Goal: Communication & Community: Share content

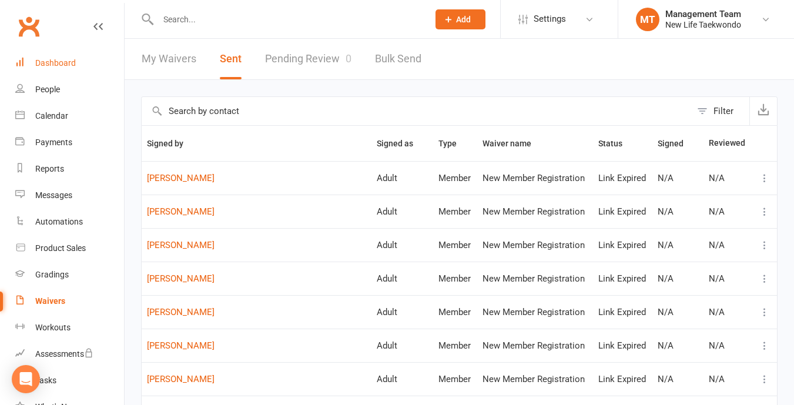
click at [63, 59] on div "Dashboard" at bounding box center [55, 62] width 41 height 9
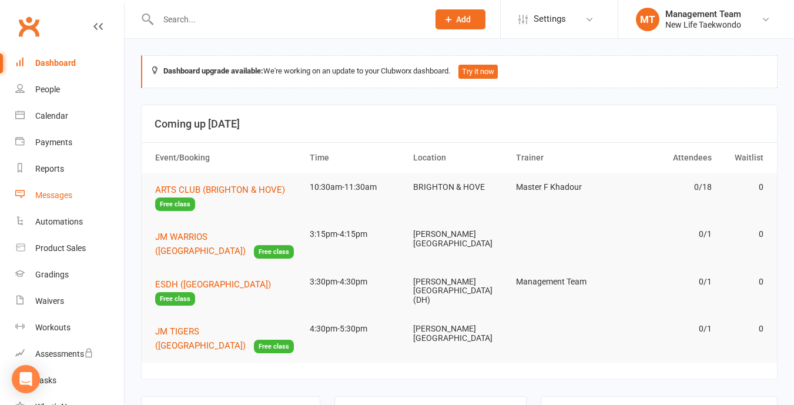
click at [51, 192] on div "Messages" at bounding box center [53, 195] width 37 height 9
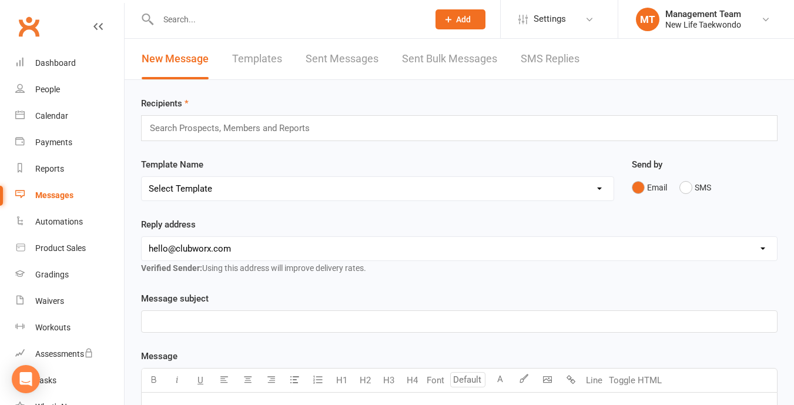
click at [258, 61] on link "Templates" at bounding box center [257, 59] width 50 height 41
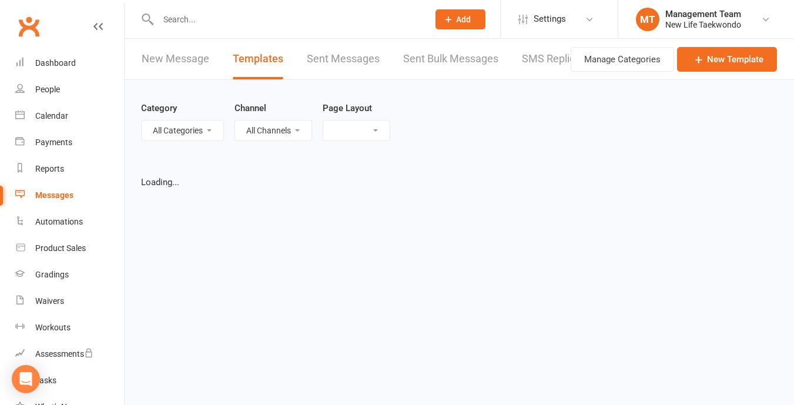
select select "list"
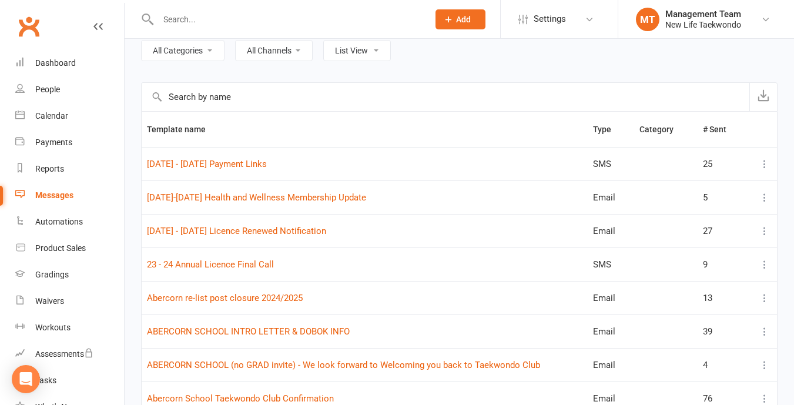
scroll to position [82, 0]
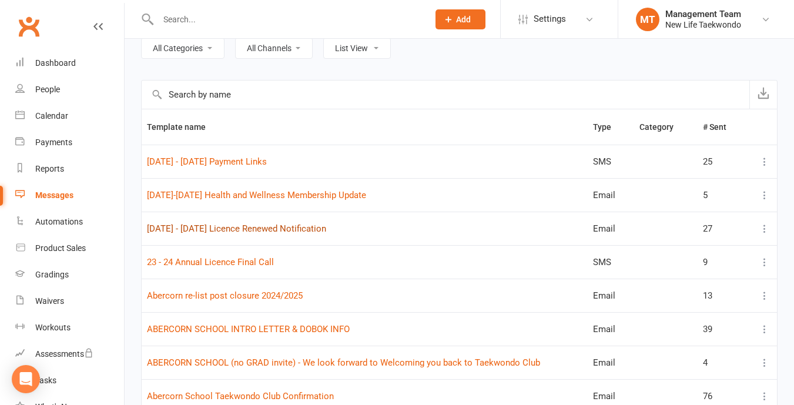
click at [246, 228] on link "[DATE] - [DATE] Licence Renewed Notification" at bounding box center [236, 228] width 179 height 11
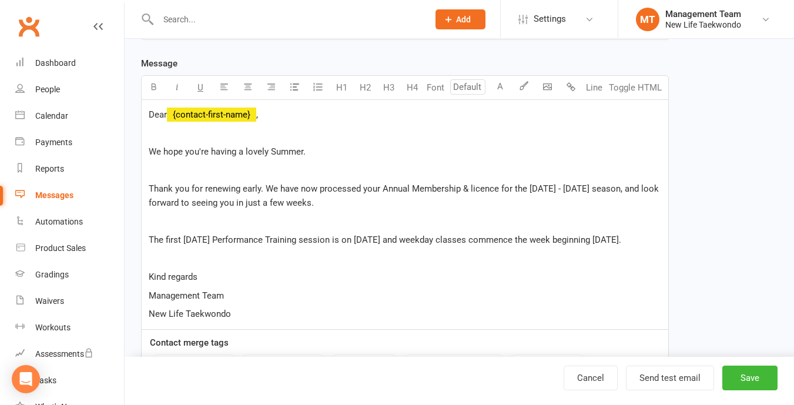
scroll to position [206, 0]
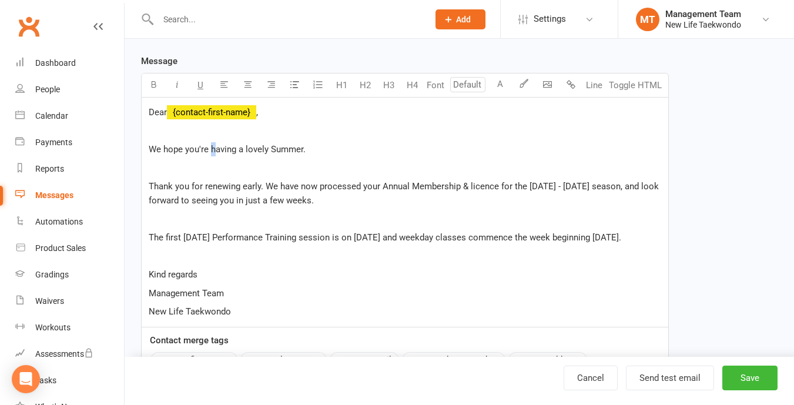
click at [212, 147] on span "We hope you're having a lovely Summer." at bounding box center [227, 149] width 157 height 11
click at [192, 153] on span "We hope you're having a lovely Summer." at bounding box center [227, 149] width 157 height 11
click at [469, 185] on span "Thank you for renewing early. We have now processed your Annual Membership & li…" at bounding box center [405, 193] width 513 height 25
click at [542, 188] on span "Thank you for renewing early. We have now processed your Annual Membership/lice…" at bounding box center [402, 193] width 506 height 25
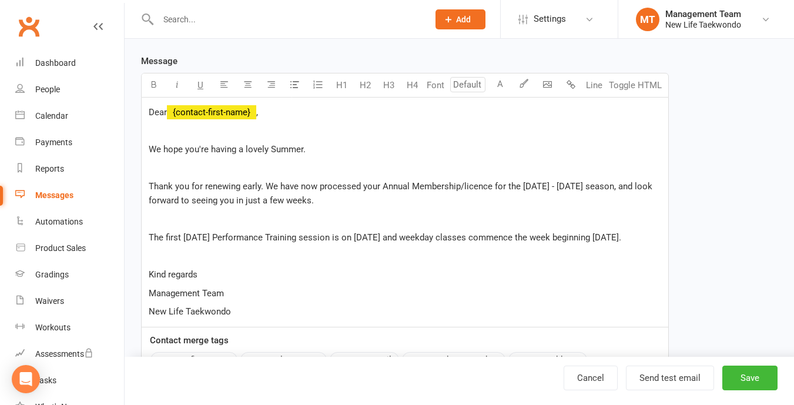
click at [566, 186] on span "Thank you for renewing early. We have now processed your Annual Membership/lice…" at bounding box center [402, 193] width 506 height 25
click at [599, 192] on span "Thank you for renewing early. We have now processed your Annual Membership/lice…" at bounding box center [402, 193] width 506 height 25
click at [334, 201] on span "Thank you for renewing early. We have now processed your Annual Membership/lice…" at bounding box center [402, 193] width 507 height 25
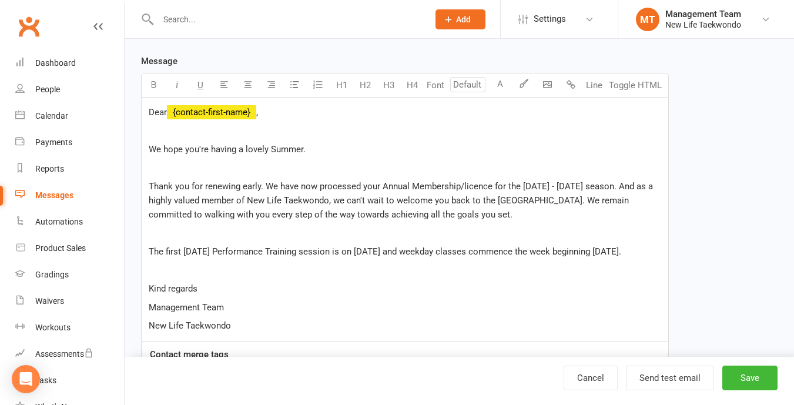
click at [265, 214] on span "Thank you for renewing early. We have now processed your Annual Membership/lice…" at bounding box center [402, 200] width 507 height 39
click at [571, 200] on span "Thank you for renewing early. We have now processed your Annual Membership/lice…" at bounding box center [402, 200] width 507 height 39
click at [161, 236] on p at bounding box center [405, 233] width 513 height 14
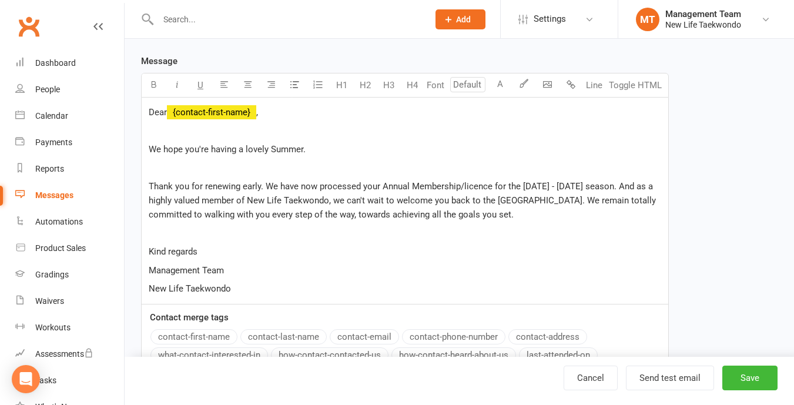
click at [156, 169] on p at bounding box center [405, 168] width 513 height 14
click at [241, 188] on span "Thank you for renewing early. We have now processed your Annual Membership/lice…" at bounding box center [404, 200] width 510 height 39
click at [266, 186] on span "Thank you for renewing early. We have now processed your Annual Membership/lice…" at bounding box center [404, 200] width 510 height 39
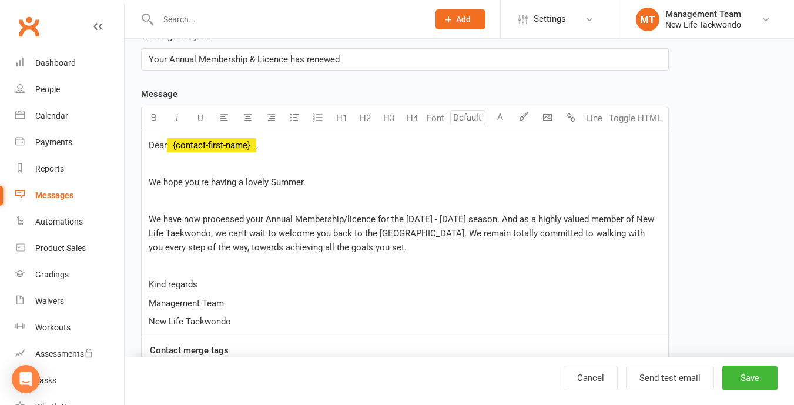
scroll to position [138, 0]
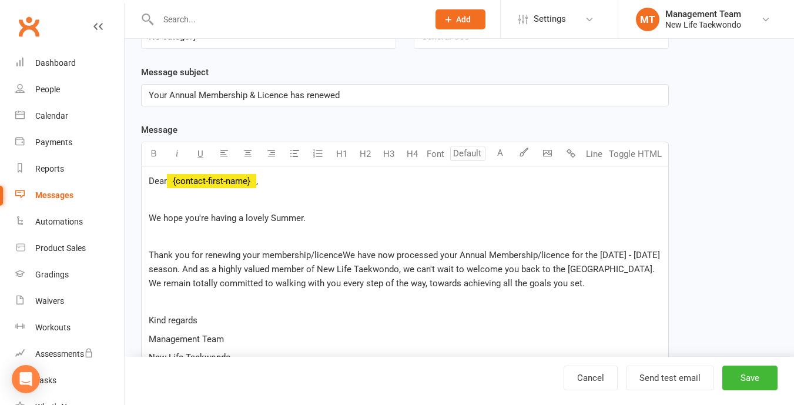
click at [259, 254] on span "Thank you for renewing your membership/licenceWe have now processed your Annual…" at bounding box center [406, 269] width 514 height 39
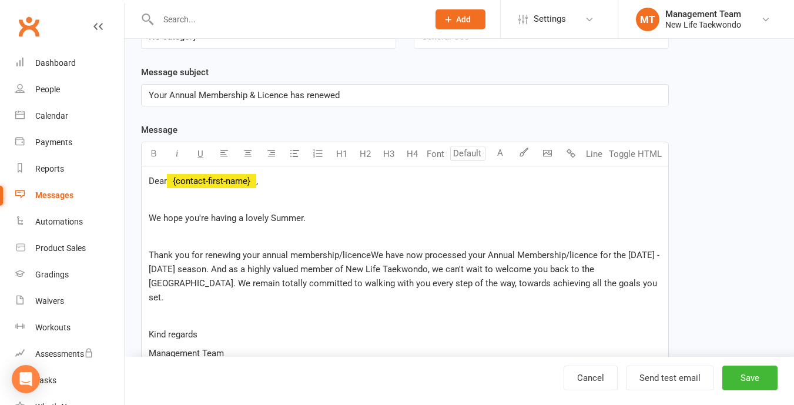
click at [370, 253] on span "Thank you for renewing your annual membership/licenceWe have now processed your…" at bounding box center [405, 276] width 513 height 53
click at [494, 256] on span "Thank you for renewing your annual membership/licence. This has now been proces…" at bounding box center [404, 276] width 511 height 53
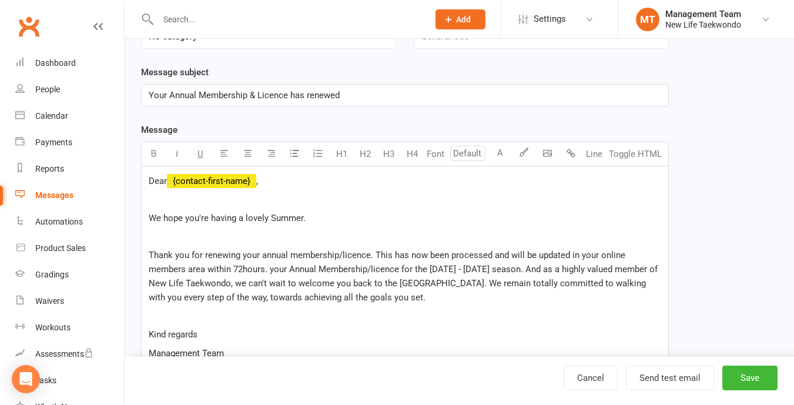
click at [370, 253] on span "Thank you for renewing your annual membership/licence. This has now been proces…" at bounding box center [405, 276] width 512 height 53
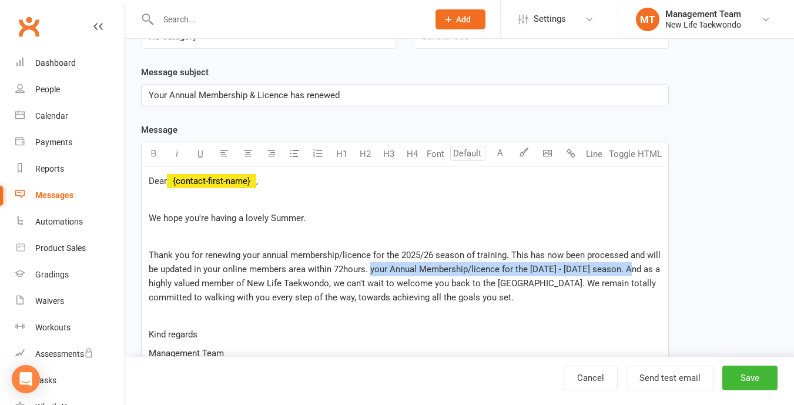
drag, startPoint x: 634, startPoint y: 269, endPoint x: 370, endPoint y: 274, distance: 263.5
click at [370, 274] on span "Thank you for renewing your annual membership/licence for the 2025/26 season of…" at bounding box center [406, 276] width 515 height 53
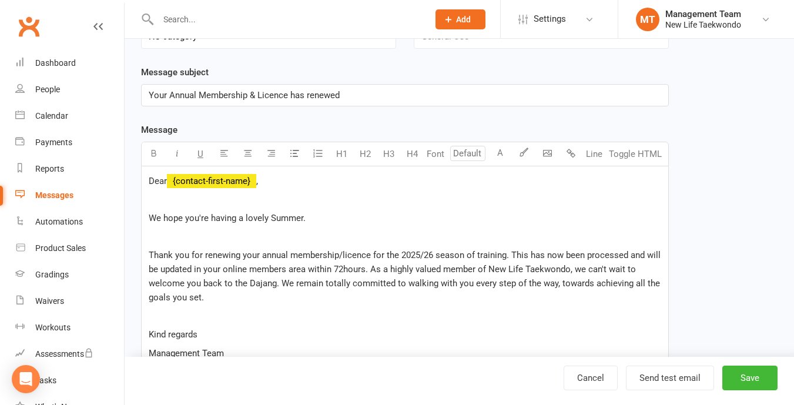
click at [412, 268] on span "Thank you for renewing your annual membership/licence for the 2025/26 season of…" at bounding box center [406, 276] width 515 height 53
click at [222, 283] on span "Thank you for renewing your annual membership/licence for the 2025/26 season of…" at bounding box center [406, 276] width 515 height 53
click at [153, 315] on p at bounding box center [405, 316] width 513 height 14
drag, startPoint x: 196, startPoint y: 336, endPoint x: 145, endPoint y: 334, distance: 51.8
click at [145, 334] on div "Dear ﻿ {contact-first-name} , We hope you're having a lovely Summer. ﻿ Thank yo…" at bounding box center [405, 276] width 527 height 221
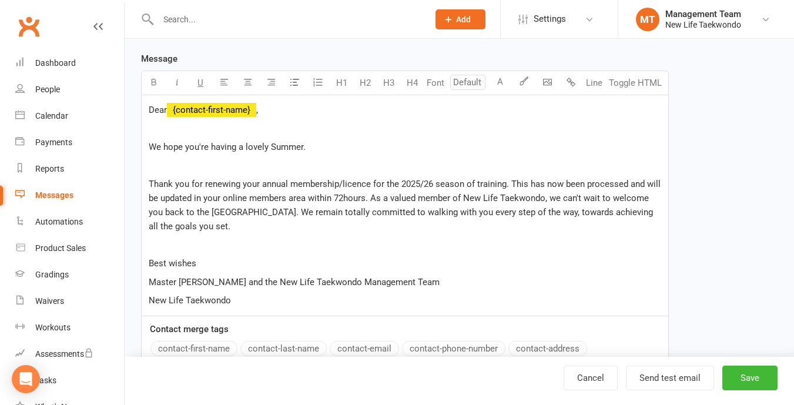
scroll to position [211, 0]
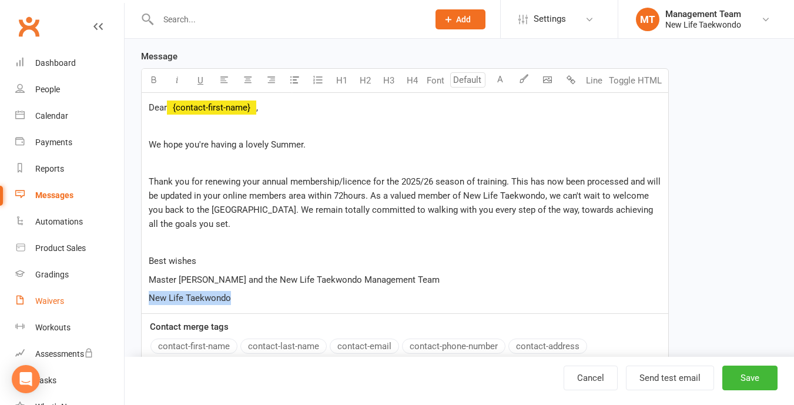
drag, startPoint x: 271, startPoint y: 298, endPoint x: 82, endPoint y: 306, distance: 189.5
click at [82, 306] on ui-view "Prospect Member Non-attending contact Class / event Appointment Grading event T…" at bounding box center [397, 132] width 794 height 680
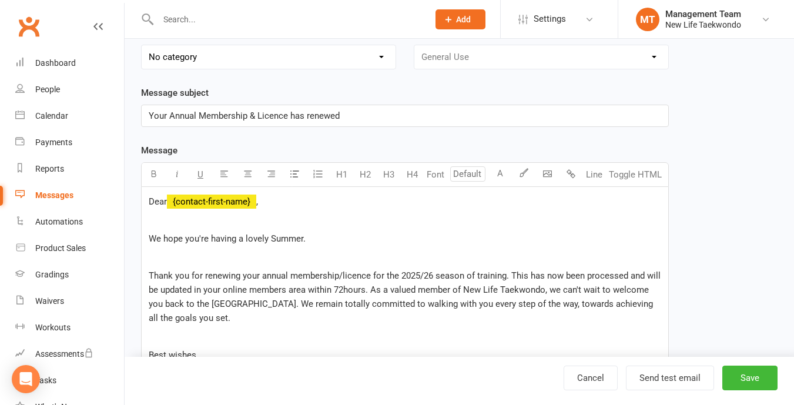
scroll to position [116, 0]
click at [345, 115] on p "Your Annual Membership & Licence has renewed" at bounding box center [405, 117] width 513 height 14
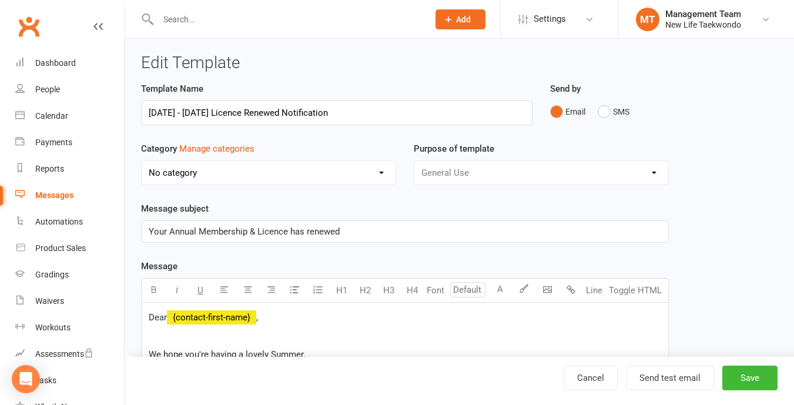
scroll to position [12, 0]
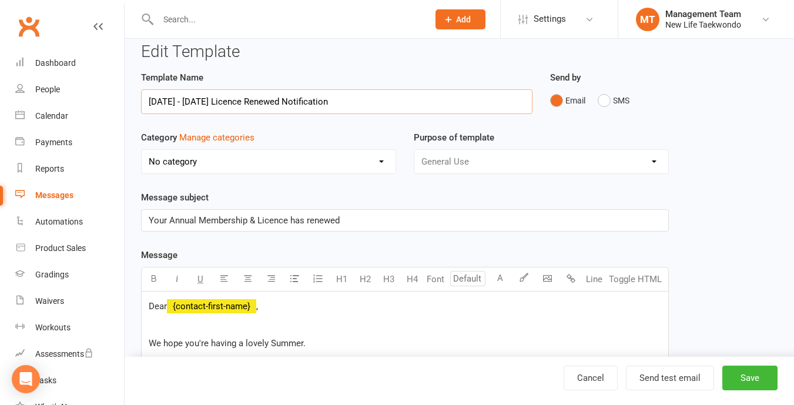
click at [169, 99] on input "[DATE] - [DATE] Licence Renewed Notification" at bounding box center [337, 101] width 392 height 25
click at [264, 99] on input "[DATE] - [DATE] Licence Renewed Notification" at bounding box center [337, 101] width 392 height 25
type input "[DATE] - [DATE] Licence Renewal Notification"
click at [259, 219] on span "Your Annual Membership & Licence has renewed" at bounding box center [244, 220] width 191 height 11
drag, startPoint x: 166, startPoint y: 220, endPoint x: 108, endPoint y: 226, distance: 58.5
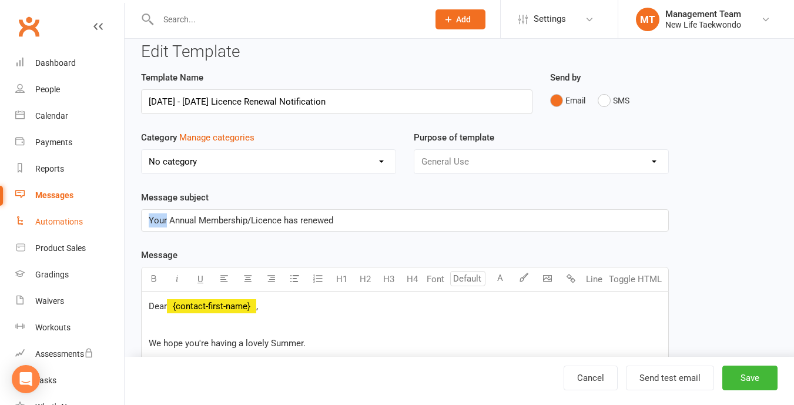
click at [108, 226] on ui-view "Prospect Member Non-attending contact Class / event Appointment Grading event T…" at bounding box center [397, 322] width 794 height 662
click at [433, 220] on p "Thank you for renewing your Annual Membership/Licence has renewed" at bounding box center [405, 220] width 513 height 14
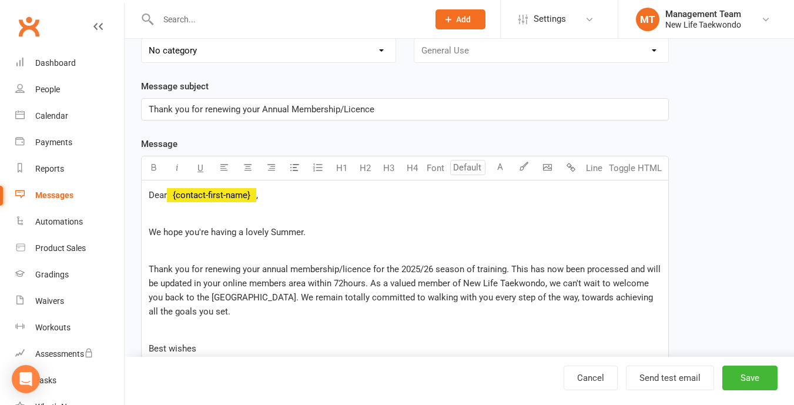
scroll to position [126, 0]
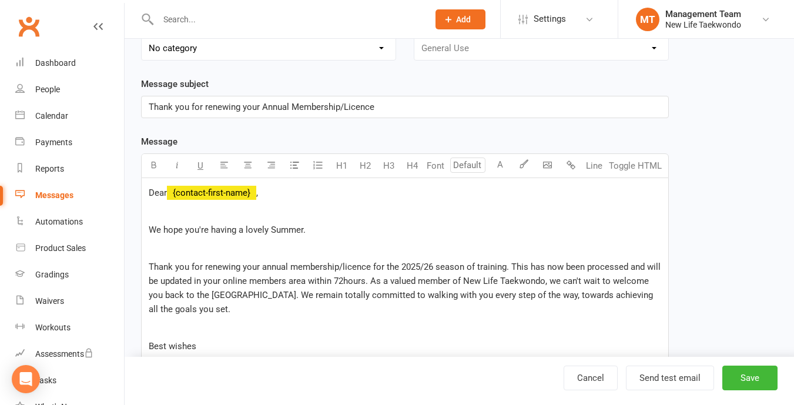
click at [512, 266] on span "Thank you for renewing your annual membership/licence for the 2025/26 season of…" at bounding box center [406, 288] width 515 height 53
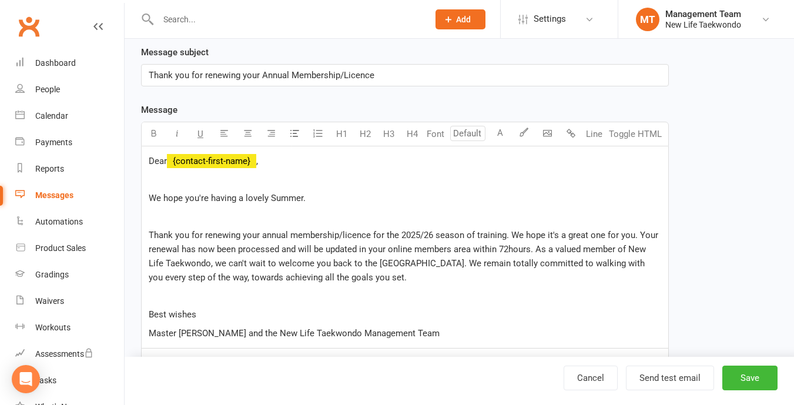
scroll to position [152, 0]
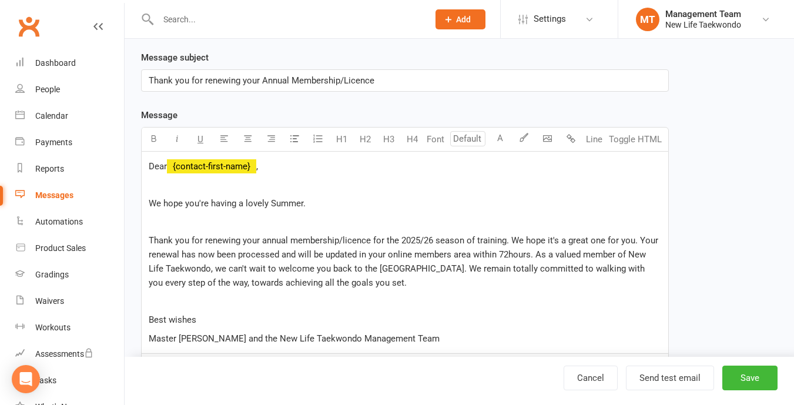
click at [544, 242] on span "Thank you for renewing your annual membership/licence for the 2025/26 season of…" at bounding box center [405, 261] width 512 height 53
click at [654, 243] on span "Thank you for renewing your annual membership/licence for the 2025/26 season of…" at bounding box center [403, 261] width 509 height 53
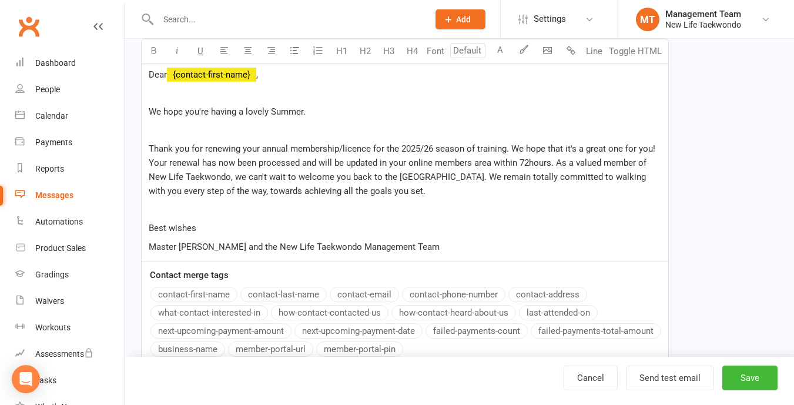
scroll to position [253, 0]
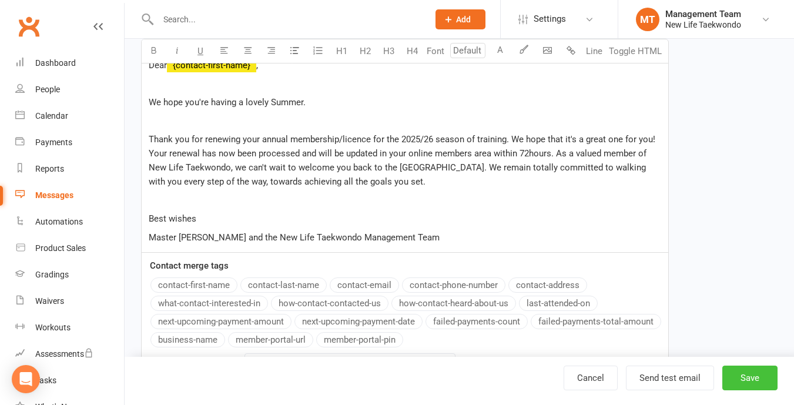
click at [751, 379] on button "Save" at bounding box center [750, 378] width 55 height 25
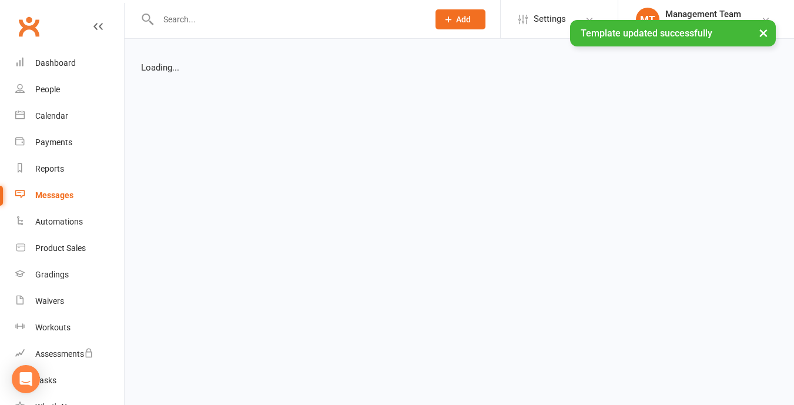
select select "list"
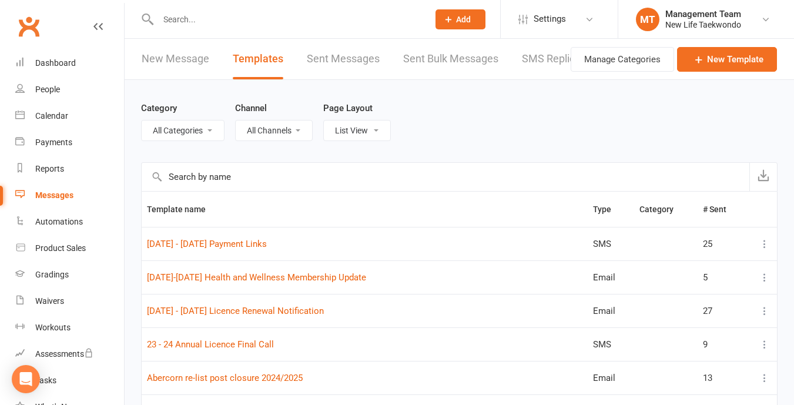
click at [192, 61] on link "New Message" at bounding box center [176, 59] width 68 height 41
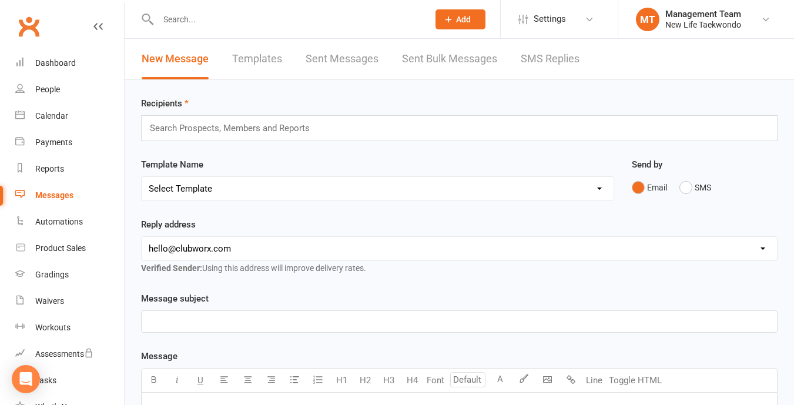
click at [215, 124] on input "text" at bounding box center [235, 128] width 172 height 15
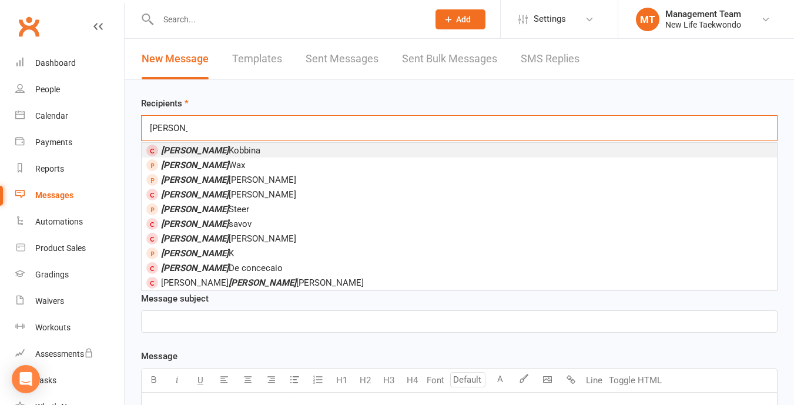
type input "[PERSON_NAME]"
click at [215, 149] on span "[PERSON_NAME]" at bounding box center [210, 150] width 99 height 11
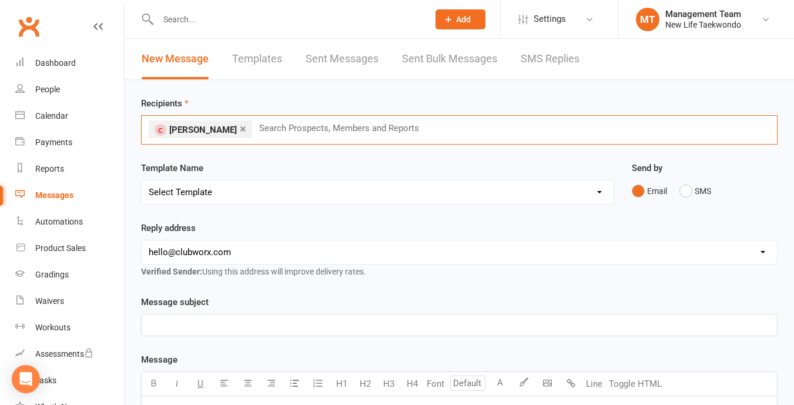
click at [252, 197] on select "Select Template [SMS] [DATE] - [DATE] Payment Links [Email] [DATE]-[DATE] Healt…" at bounding box center [378, 193] width 472 height 24
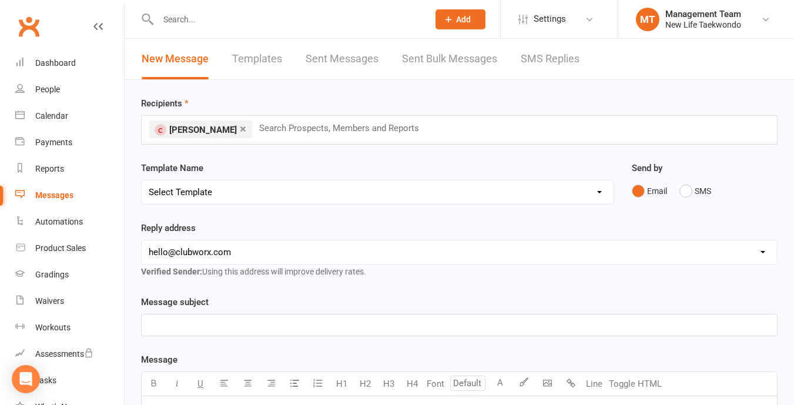
select select "2"
click at [142, 181] on select "Select Template [SMS] [DATE] - [DATE] Payment Links [Email] [DATE]-[DATE] Healt…" at bounding box center [378, 193] width 472 height 24
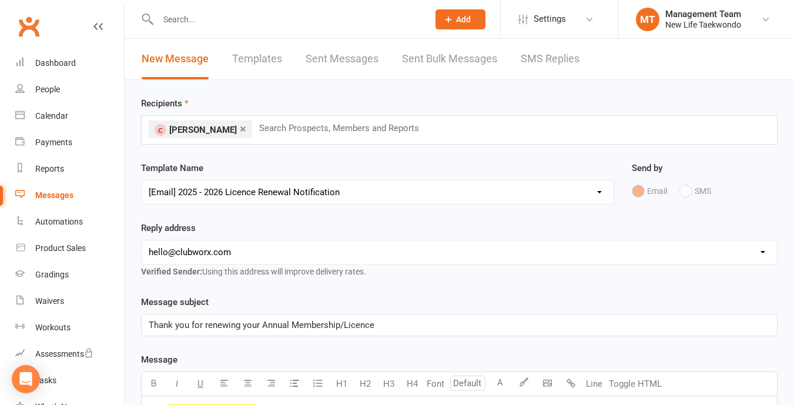
click at [371, 261] on select "[EMAIL_ADDRESS][DOMAIN_NAME] [EMAIL_ADDRESS][DOMAIN_NAME] [EMAIL_ADDRESS][DOMAI…" at bounding box center [460, 253] width 636 height 24
select select "1"
click at [142, 241] on select "[EMAIL_ADDRESS][DOMAIN_NAME] [EMAIL_ADDRESS][DOMAIN_NAME] [EMAIL_ADDRESS][DOMAI…" at bounding box center [460, 253] width 636 height 24
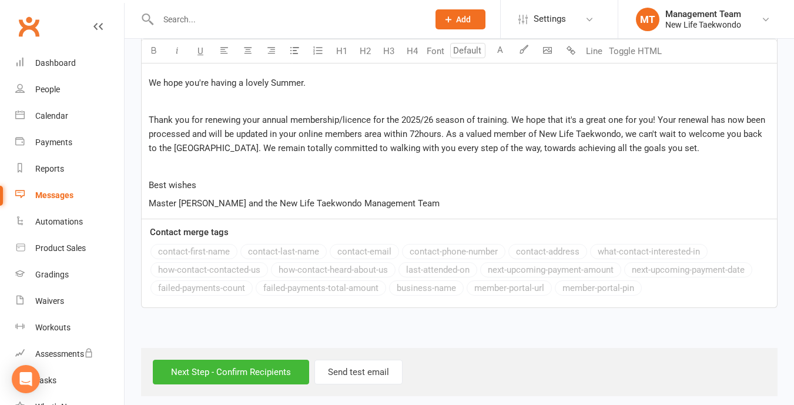
scroll to position [374, 0]
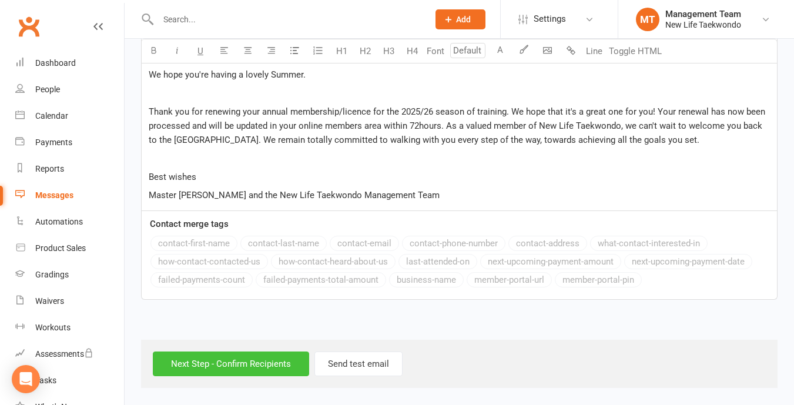
click at [273, 365] on input "Next Step - Confirm Recipients" at bounding box center [231, 364] width 156 height 25
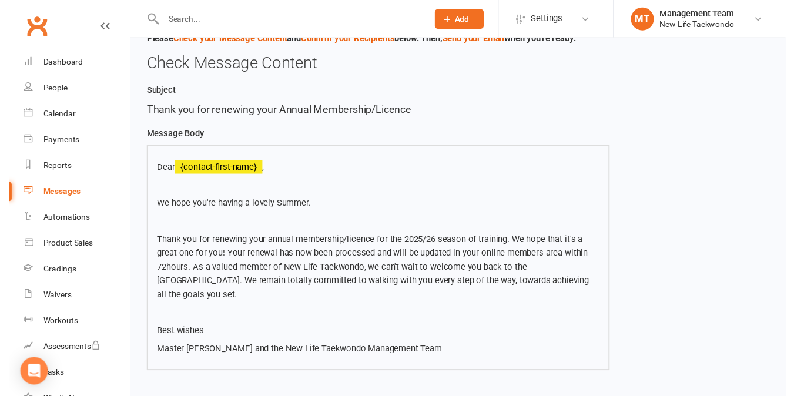
scroll to position [212, 0]
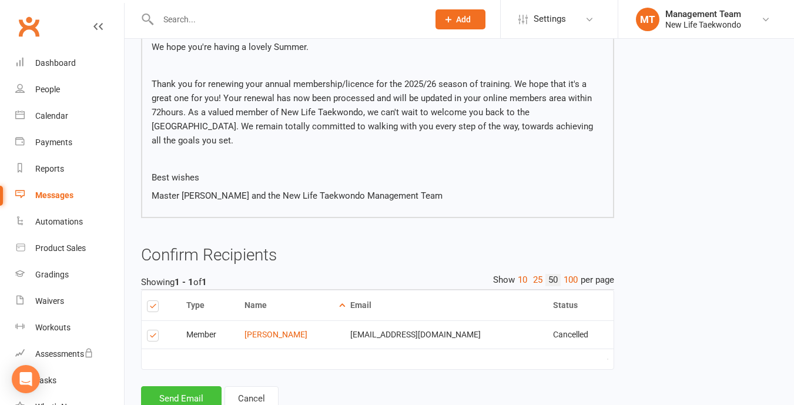
click at [205, 386] on button "Send Email" at bounding box center [181, 398] width 81 height 25
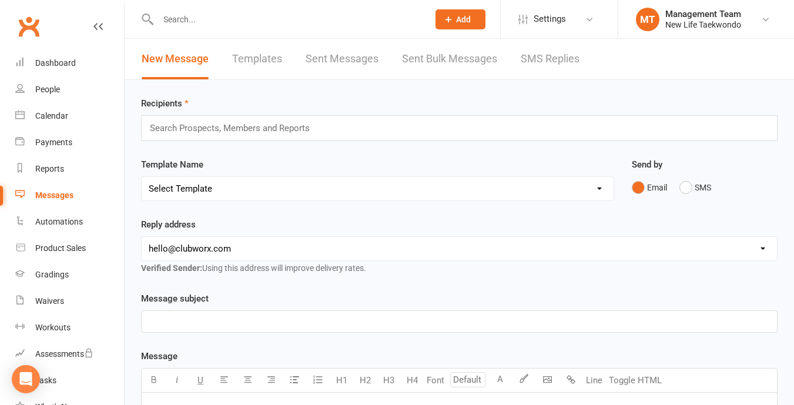
click at [272, 54] on link "Templates" at bounding box center [257, 59] width 50 height 41
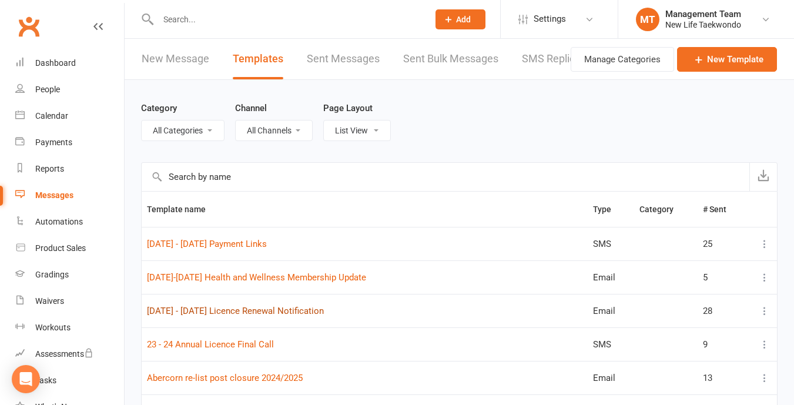
click at [243, 312] on link "[DATE] - [DATE] Licence Renewal Notification" at bounding box center [235, 311] width 177 height 11
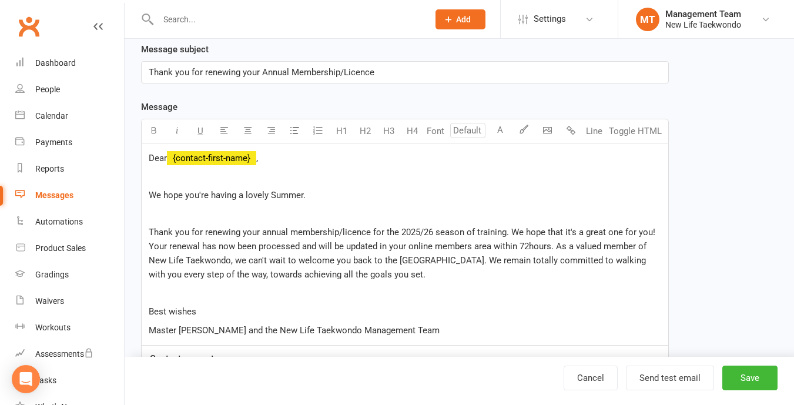
scroll to position [171, 0]
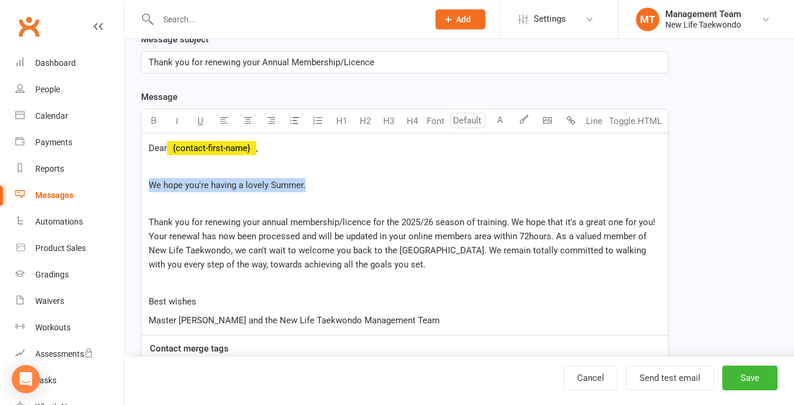
drag, startPoint x: 151, startPoint y: 185, endPoint x: 314, endPoint y: 189, distance: 163.5
click at [314, 189] on p "We hope you're having a lovely Summer." at bounding box center [405, 185] width 513 height 14
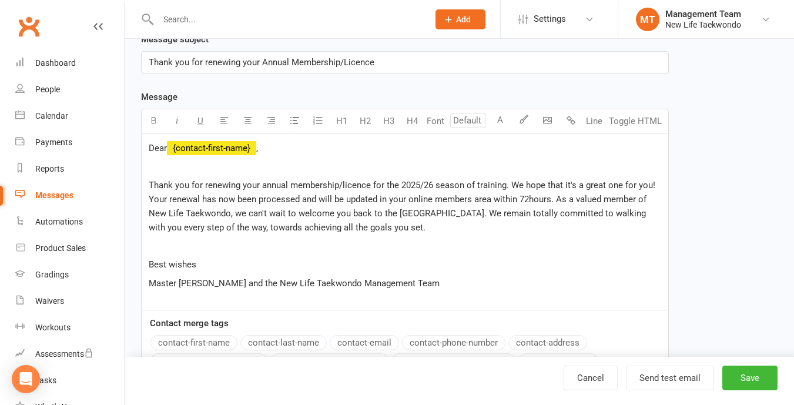
click at [318, 225] on span "Thank you for renewing your annual membership/licence for the 2025/26 season of…" at bounding box center [403, 206] width 509 height 53
click at [744, 373] on button "Save" at bounding box center [750, 378] width 55 height 25
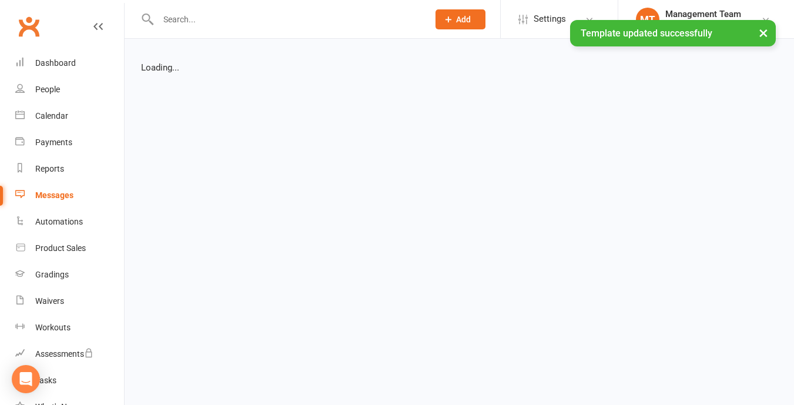
select select "list"
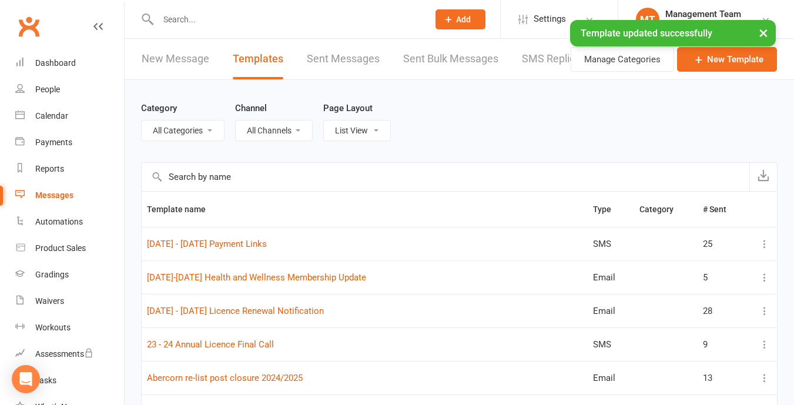
click at [176, 61] on link "New Message" at bounding box center [176, 59] width 68 height 41
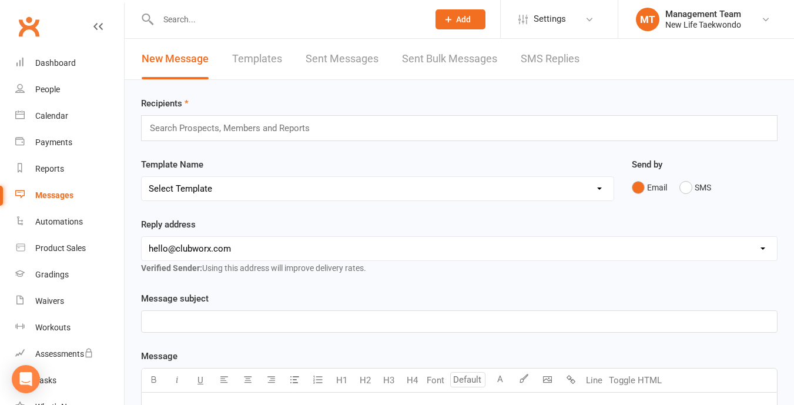
click at [236, 131] on input "text" at bounding box center [235, 128] width 172 height 15
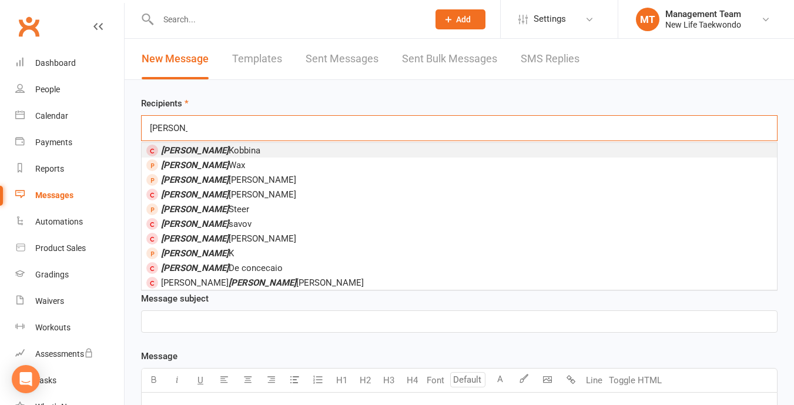
type input "[PERSON_NAME]"
click at [210, 150] on span "[PERSON_NAME]" at bounding box center [210, 150] width 99 height 11
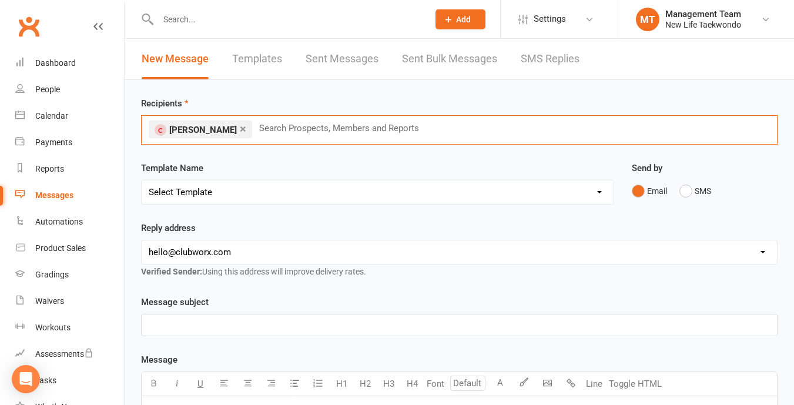
click at [199, 192] on select "Select Template [SMS] [DATE] - [DATE] Payment Links [Email] [DATE]-[DATE] Healt…" at bounding box center [378, 193] width 472 height 24
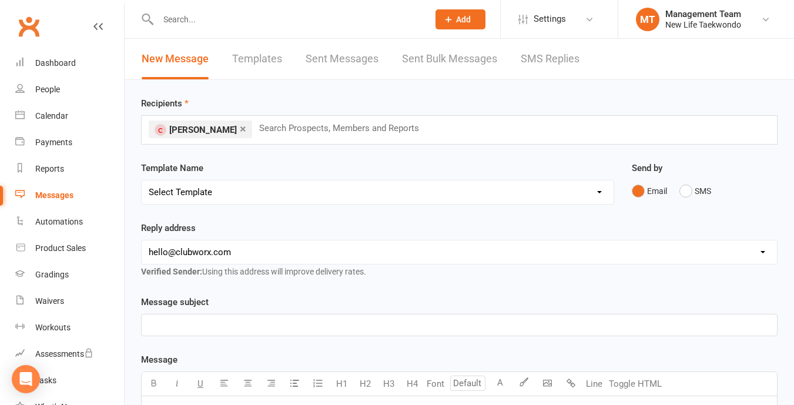
select select "2"
click at [142, 181] on select "Select Template [SMS] [DATE] - [DATE] Payment Links [Email] [DATE]-[DATE] Healt…" at bounding box center [378, 193] width 472 height 24
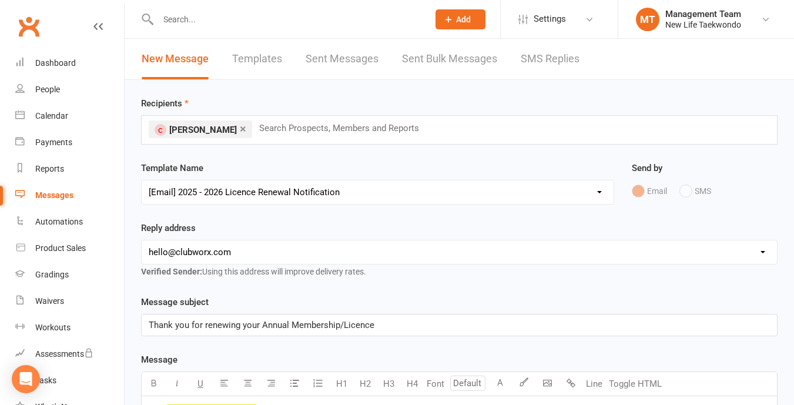
click at [205, 253] on select "[EMAIL_ADDRESS][DOMAIN_NAME] [EMAIL_ADDRESS][DOMAIN_NAME] [EMAIL_ADDRESS][DOMAI…" at bounding box center [460, 253] width 636 height 24
select select "1"
click at [142, 241] on select "[EMAIL_ADDRESS][DOMAIN_NAME] [EMAIL_ADDRESS][DOMAIN_NAME] [EMAIL_ADDRESS][DOMAI…" at bounding box center [460, 253] width 636 height 24
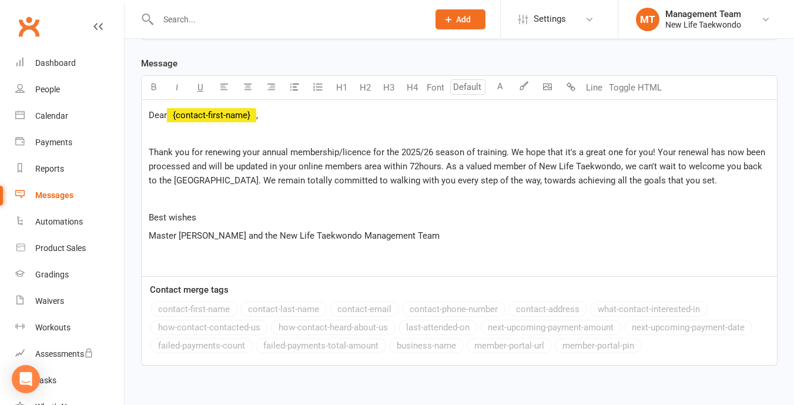
scroll to position [362, 0]
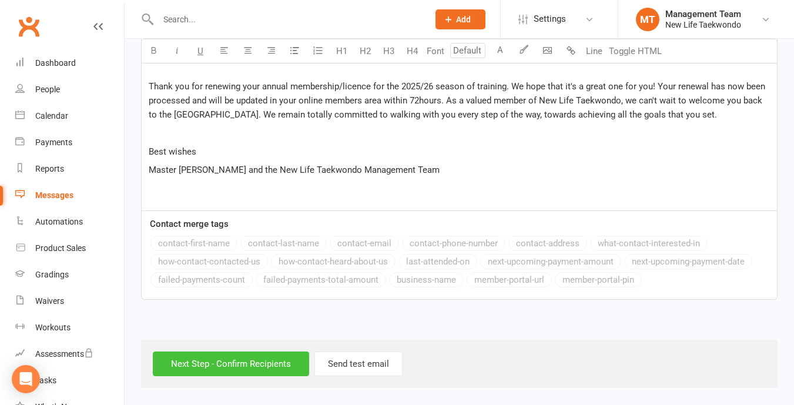
click at [233, 367] on input "Next Step - Confirm Recipients" at bounding box center [231, 364] width 156 height 25
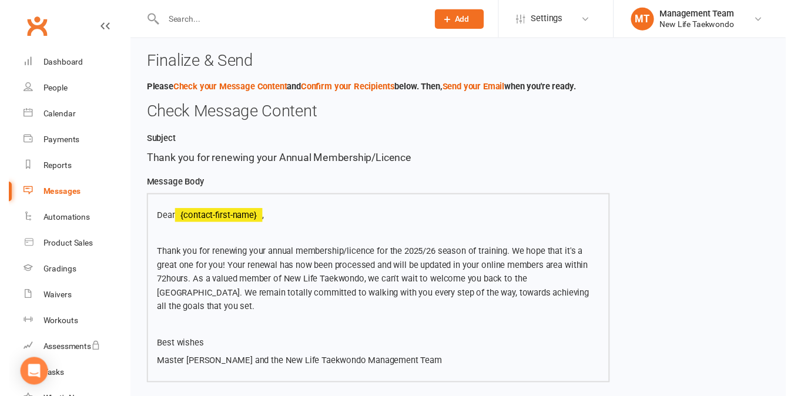
scroll to position [200, 0]
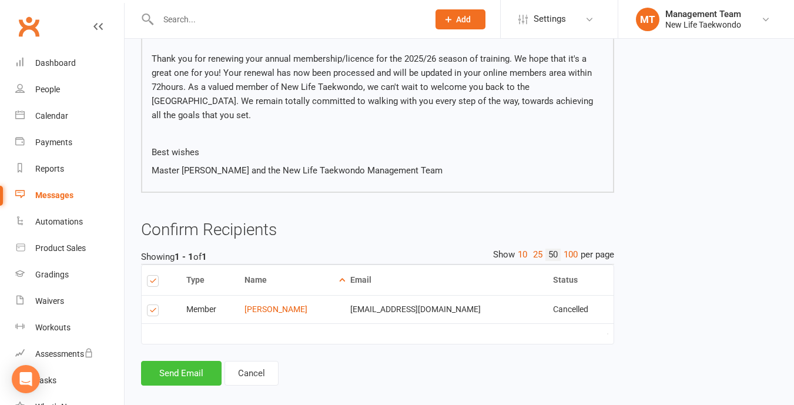
click at [194, 361] on button "Send Email" at bounding box center [181, 373] width 81 height 25
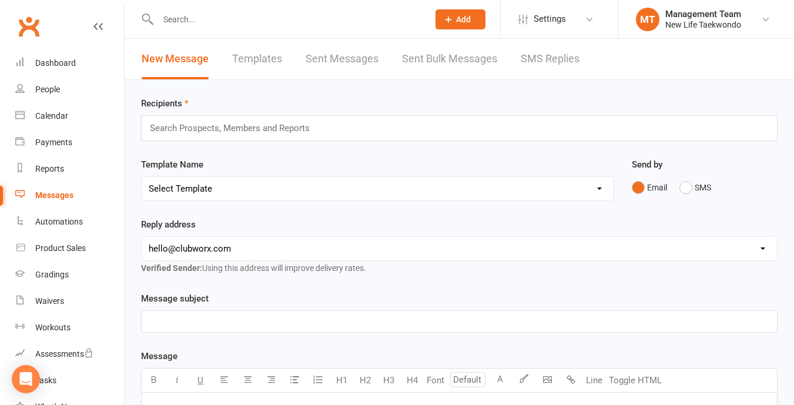
click at [270, 56] on link "Templates" at bounding box center [257, 59] width 50 height 41
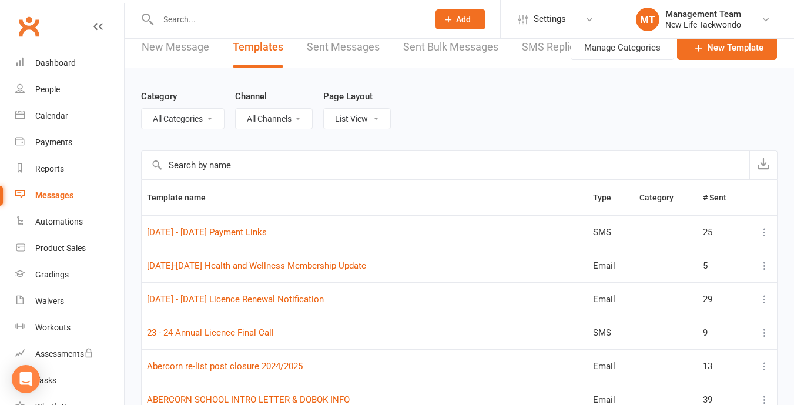
scroll to position [20, 0]
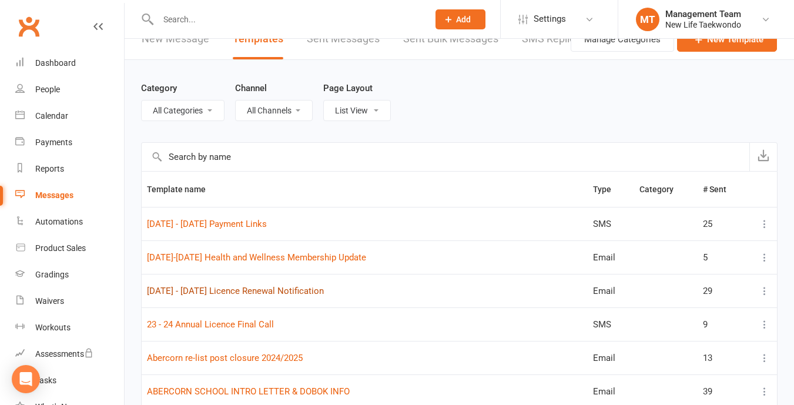
click at [260, 288] on link "[DATE] - [DATE] Licence Renewal Notification" at bounding box center [235, 291] width 177 height 11
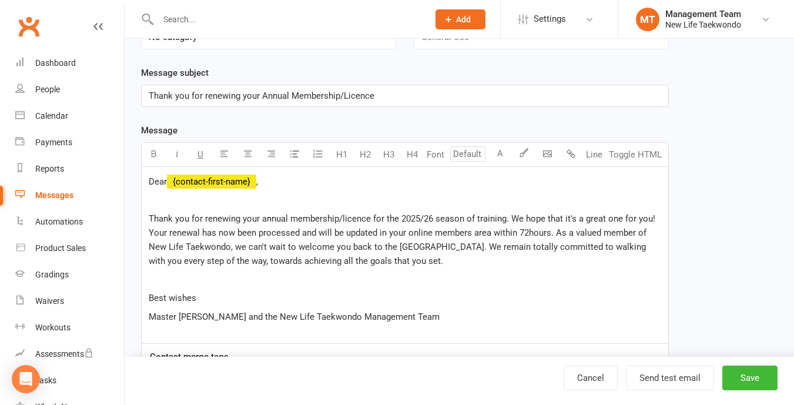
scroll to position [141, 0]
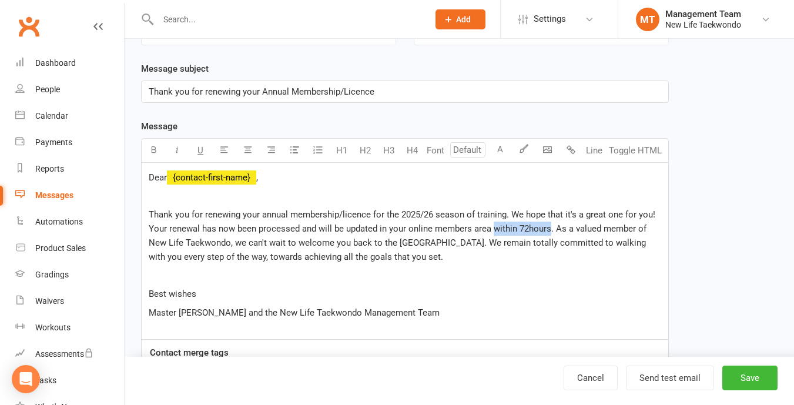
drag, startPoint x: 550, startPoint y: 229, endPoint x: 493, endPoint y: 226, distance: 57.1
click at [493, 226] on span "Thank you for renewing your annual membership/licence for the 2025/26 season of…" at bounding box center [403, 235] width 509 height 53
click at [536, 231] on span "Thank you for renewing your annual membership/licence for the 2025/26 season of…" at bounding box center [403, 235] width 509 height 53
drag, startPoint x: 520, startPoint y: 229, endPoint x: 530, endPoint y: 229, distance: 10.0
click at [530, 229] on span "Thank you for renewing your annual membership/licence for the 2025/26 season of…" at bounding box center [403, 235] width 509 height 53
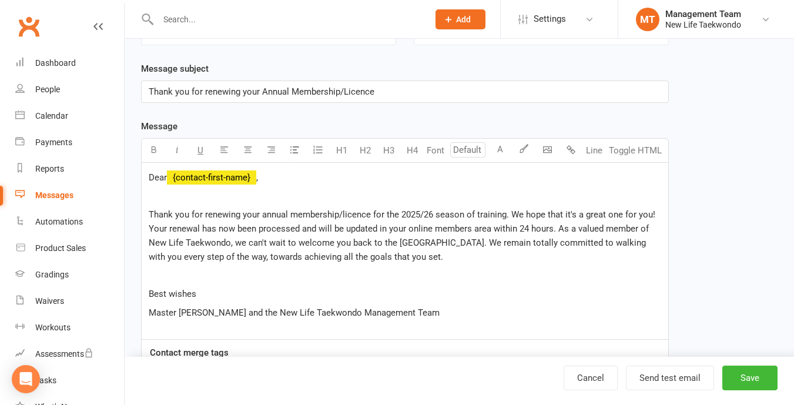
click at [538, 254] on p "Thank you for renewing your annual membership/licence for the 2025/26 season of…" at bounding box center [405, 236] width 513 height 56
drag, startPoint x: 552, startPoint y: 229, endPoint x: 519, endPoint y: 232, distance: 33.1
click at [519, 232] on span "Thank you for renewing your annual membership/licence for the 2025/26 season of…" at bounding box center [403, 235] width 509 height 53
click at [751, 379] on button "Save" at bounding box center [750, 378] width 55 height 25
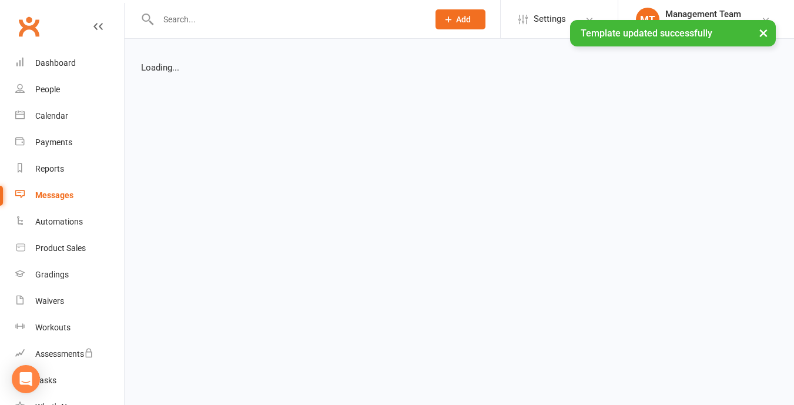
select select "list"
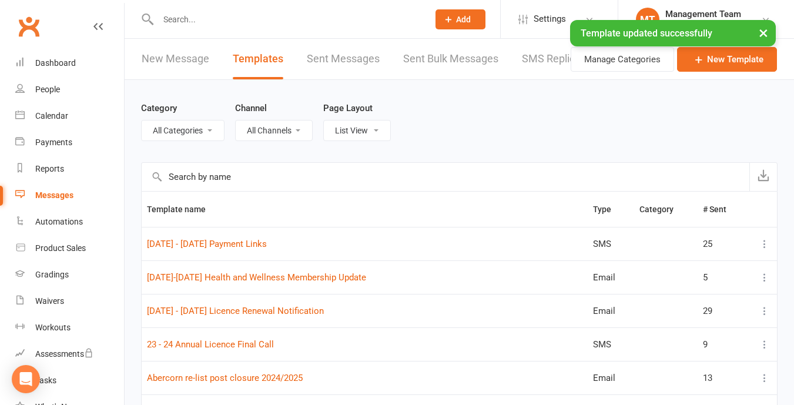
click at [172, 63] on link "New Message" at bounding box center [176, 59] width 68 height 41
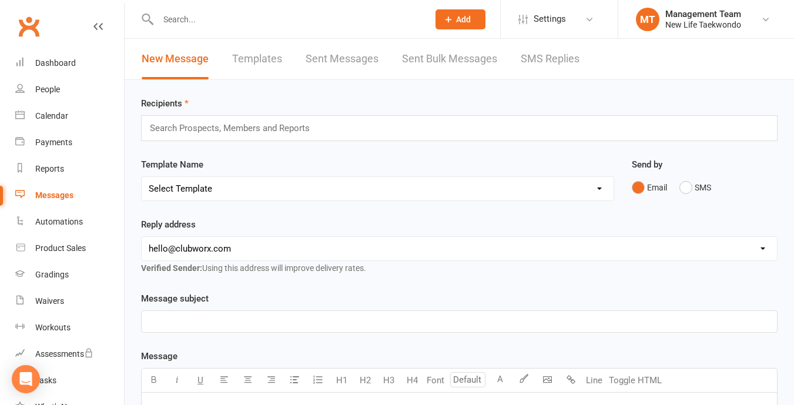
click at [196, 131] on input "text" at bounding box center [235, 128] width 172 height 15
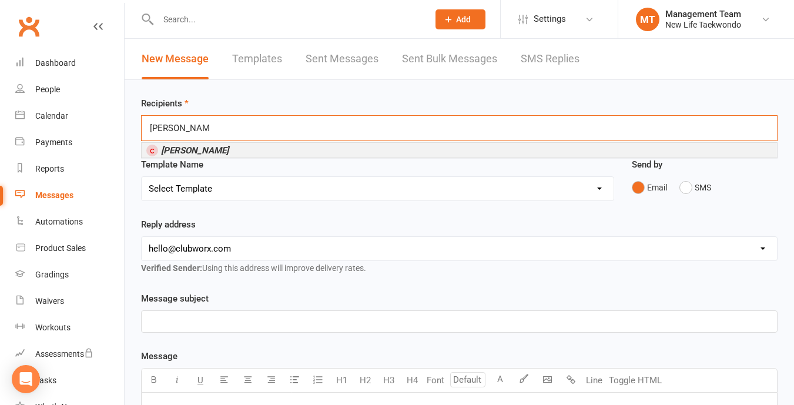
type input "[PERSON_NAME]"
click at [198, 151] on em "[PERSON_NAME]" at bounding box center [195, 150] width 68 height 11
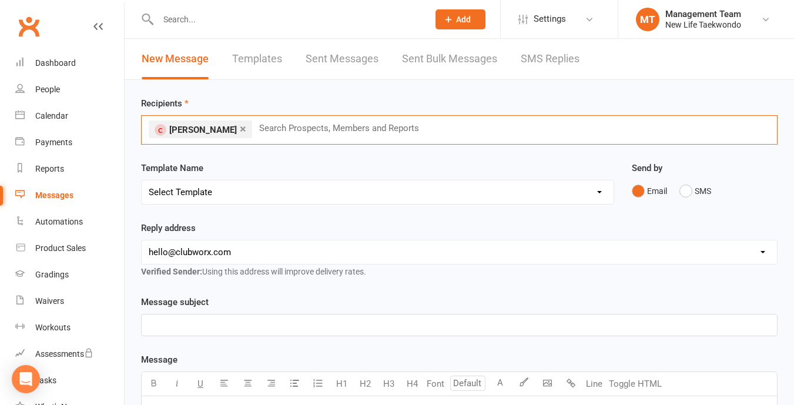
click at [455, 196] on select "Select Template [SMS] [DATE] - [DATE] Payment Links [Email] [DATE]-[DATE] Healt…" at bounding box center [378, 193] width 472 height 24
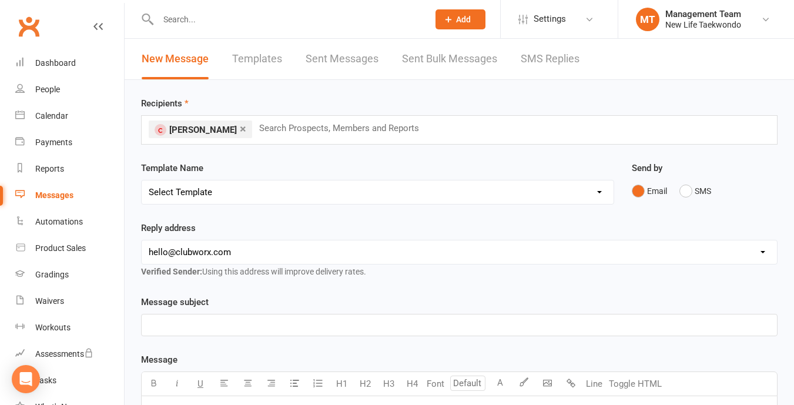
select select "2"
click at [142, 181] on select "Select Template [SMS] [DATE] - [DATE] Payment Links [Email] [DATE]-[DATE] Healt…" at bounding box center [378, 193] width 472 height 24
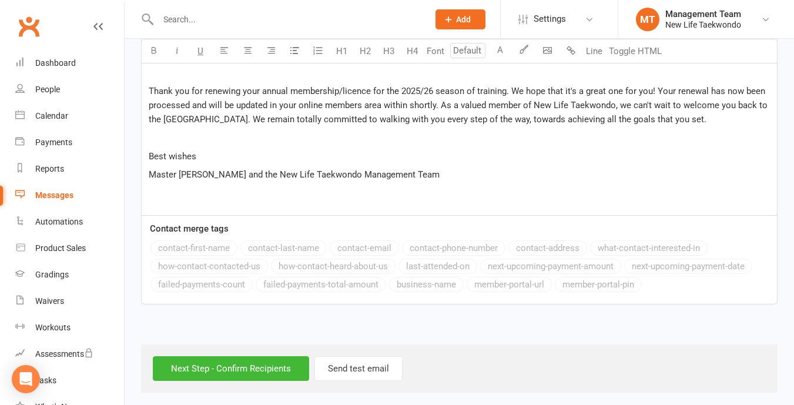
scroll to position [359, 0]
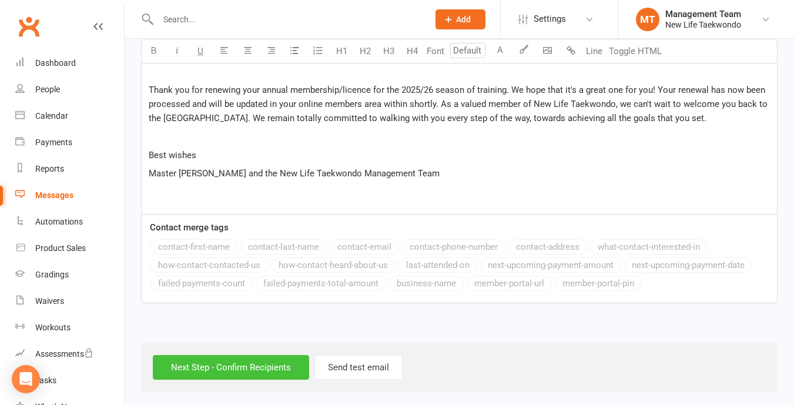
click at [265, 369] on input "Next Step - Confirm Recipients" at bounding box center [231, 367] width 156 height 25
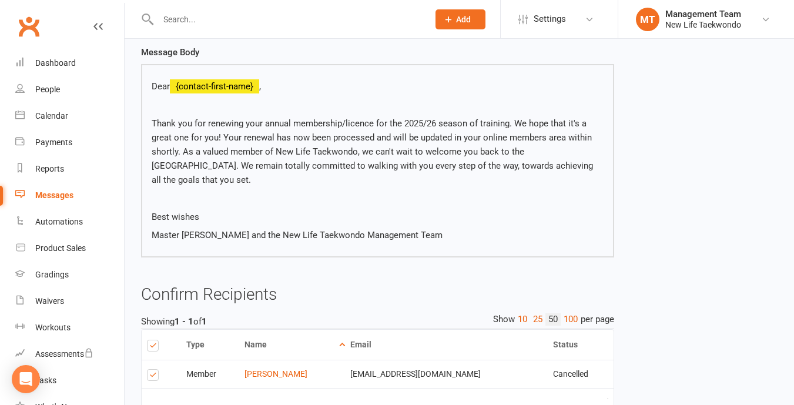
scroll to position [200, 0]
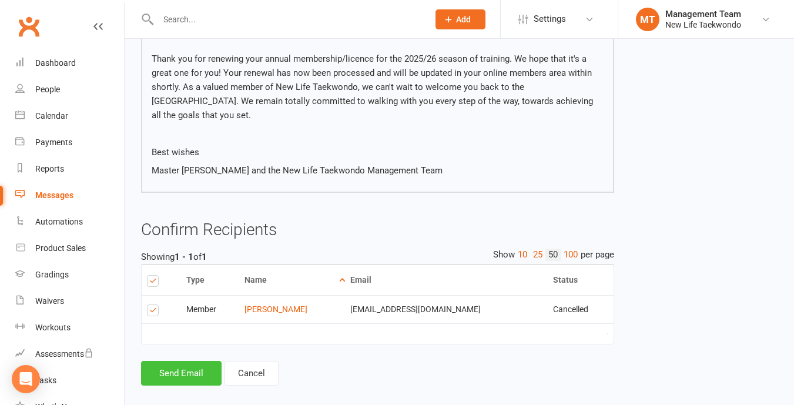
click at [184, 362] on button "Send Email" at bounding box center [181, 373] width 81 height 25
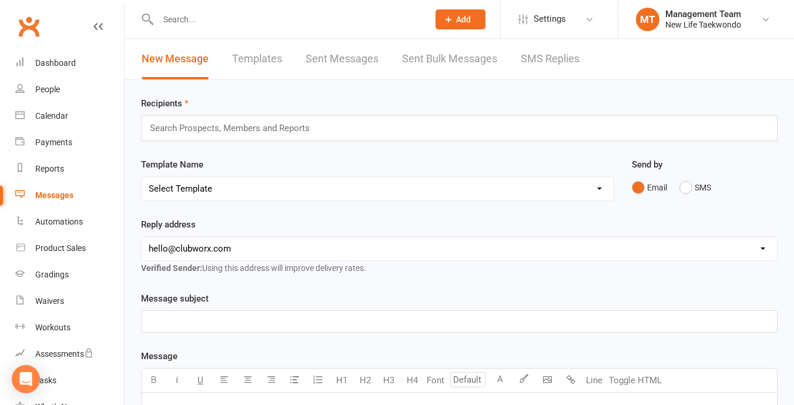
click at [269, 56] on link "Templates" at bounding box center [257, 59] width 50 height 41
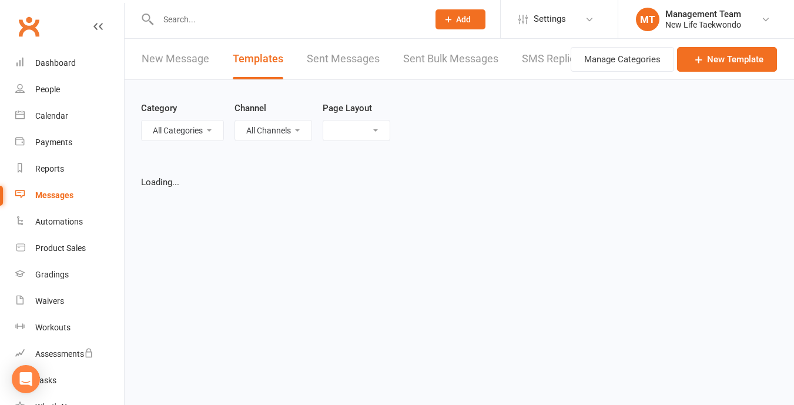
select select "list"
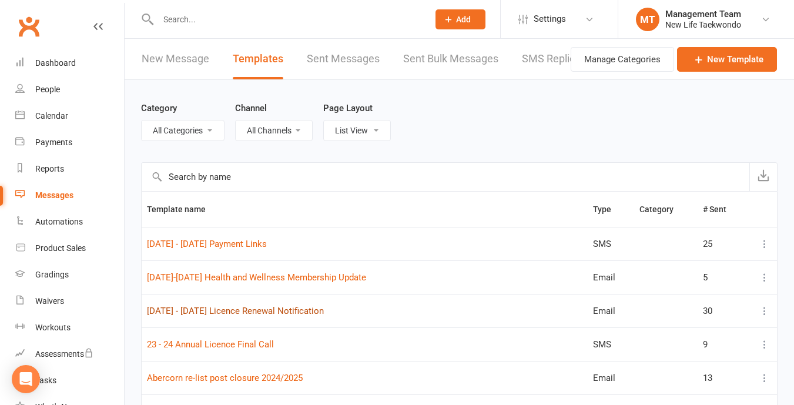
click at [271, 312] on link "[DATE] - [DATE] Licence Renewal Notification" at bounding box center [235, 311] width 177 height 11
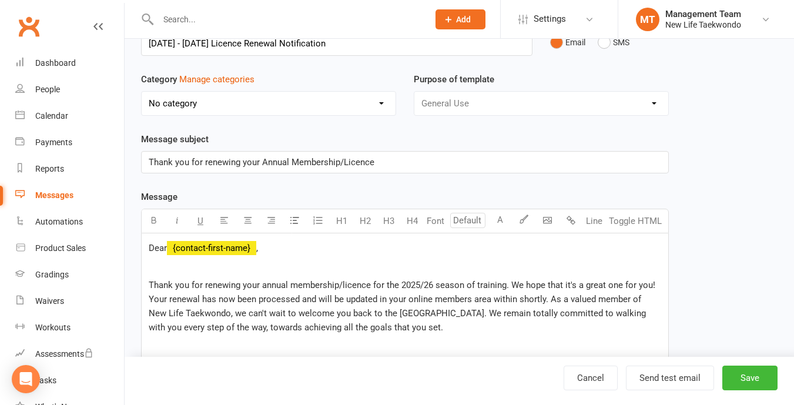
scroll to position [224, 0]
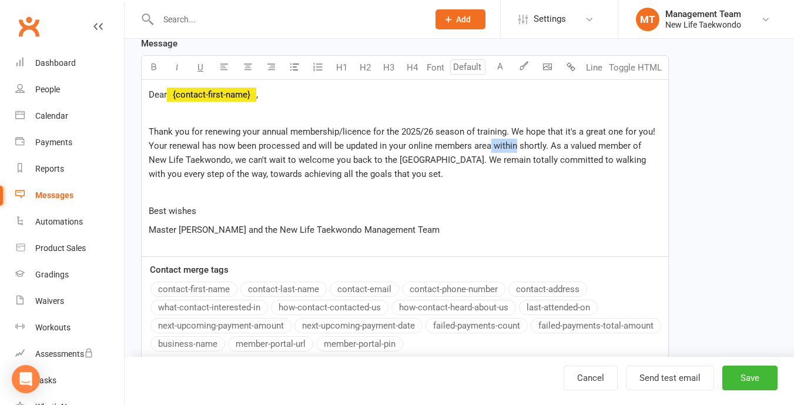
drag, startPoint x: 517, startPoint y: 145, endPoint x: 490, endPoint y: 146, distance: 27.1
click at [490, 146] on span "Thank you for renewing your annual membership/licence for the 2025/26 season of…" at bounding box center [403, 152] width 509 height 53
click at [752, 386] on button "Save" at bounding box center [750, 378] width 55 height 25
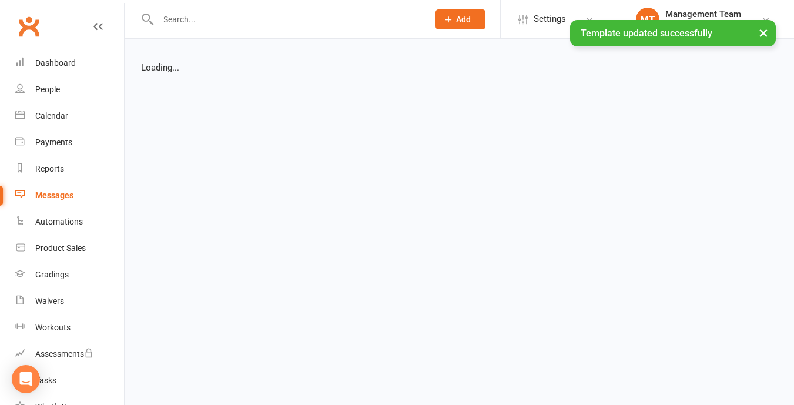
select select "list"
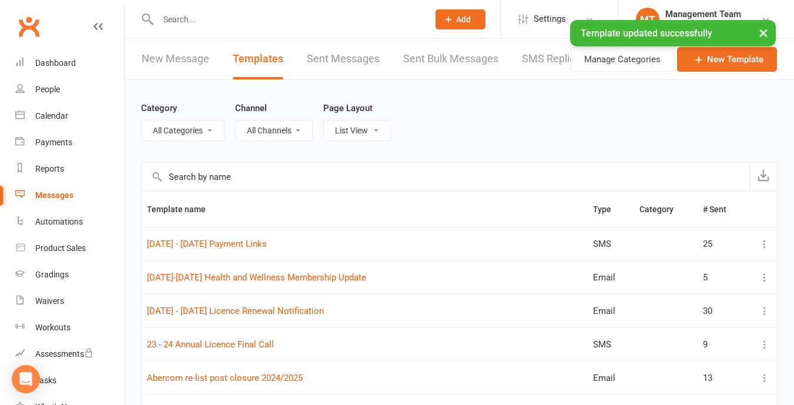
click at [183, 64] on link "New Message" at bounding box center [176, 59] width 68 height 41
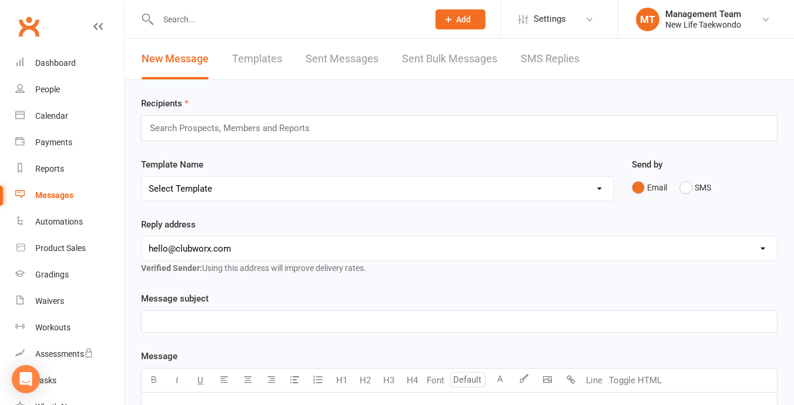
click at [198, 138] on div "Search Prospects, Members and Reports" at bounding box center [459, 128] width 637 height 26
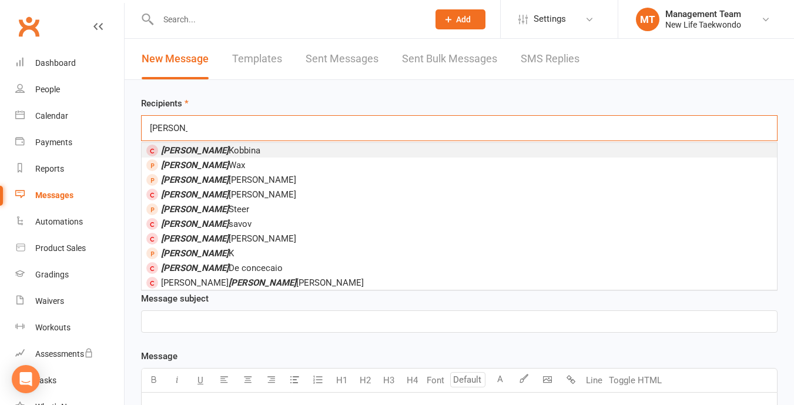
type input "[PERSON_NAME]"
click at [201, 151] on span "[PERSON_NAME]" at bounding box center [210, 150] width 99 height 11
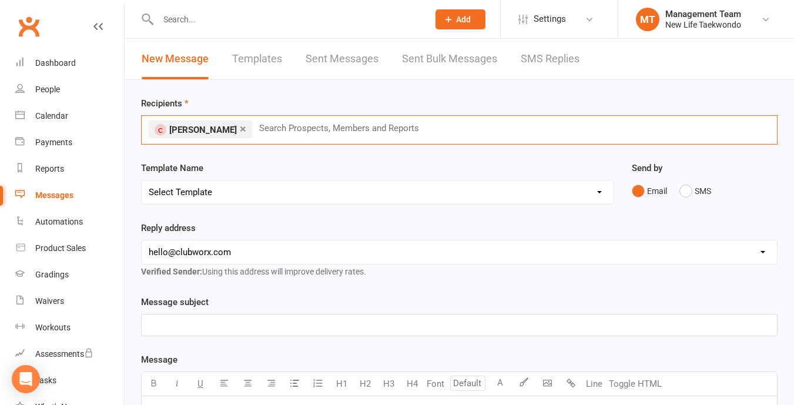
click at [215, 196] on select "Select Template [SMS] [DATE] - [DATE] Payment Links [Email] [DATE]-[DATE] Healt…" at bounding box center [378, 193] width 472 height 24
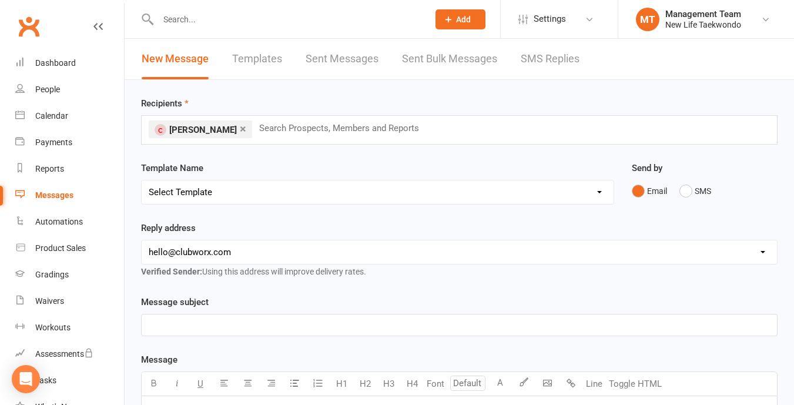
select select "2"
click at [142, 181] on select "Select Template [SMS] [DATE] - [DATE] Payment Links [Email] [DATE]-[DATE] Healt…" at bounding box center [378, 193] width 472 height 24
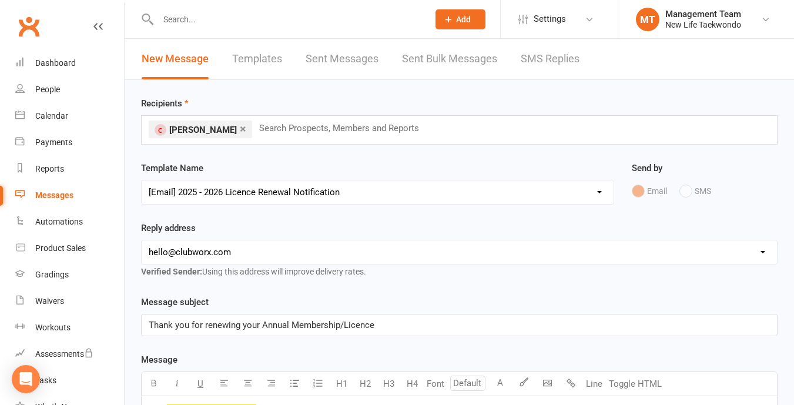
click at [221, 255] on select "[EMAIL_ADDRESS][DOMAIN_NAME] [EMAIL_ADDRESS][DOMAIN_NAME] [EMAIL_ADDRESS][DOMAI…" at bounding box center [460, 253] width 636 height 24
select select "1"
click at [142, 241] on select "[EMAIL_ADDRESS][DOMAIN_NAME] [EMAIL_ADDRESS][DOMAIN_NAME] [EMAIL_ADDRESS][DOMAI…" at bounding box center [460, 253] width 636 height 24
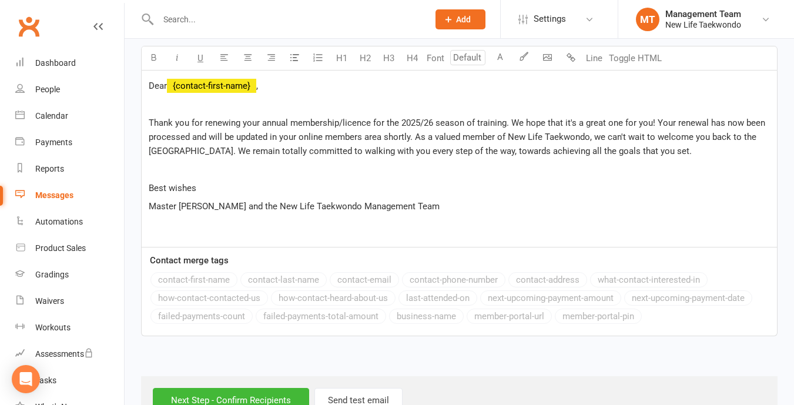
scroll to position [362, 0]
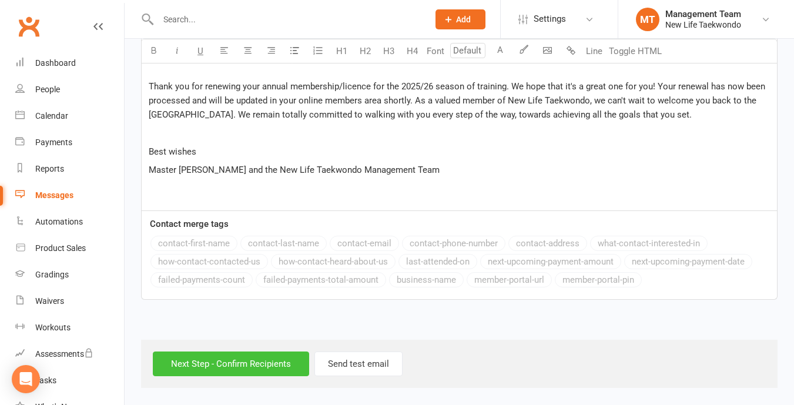
click at [238, 356] on input "Next Step - Confirm Recipients" at bounding box center [231, 364] width 156 height 25
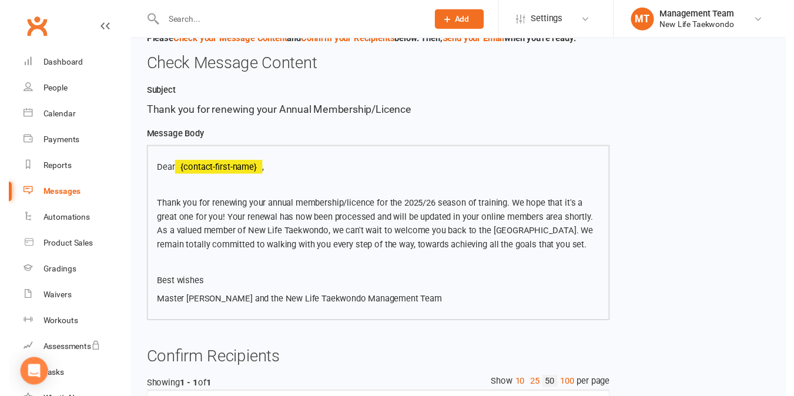
scroll to position [200, 0]
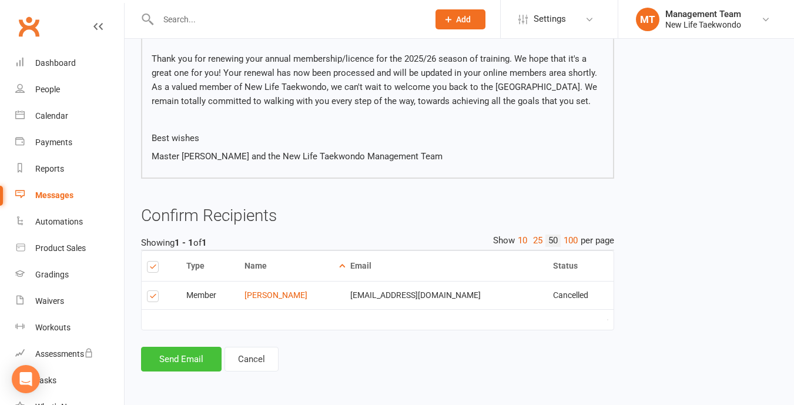
click at [172, 360] on button "Send Email" at bounding box center [181, 359] width 81 height 25
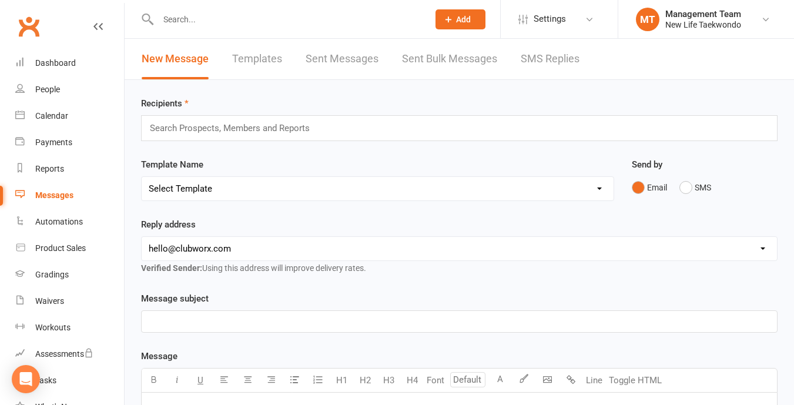
click at [228, 185] on select "Select Template [SMS] [DATE] - [DATE] Payment Links [Email] [DATE]-[DATE] Healt…" at bounding box center [378, 189] width 472 height 24
select select "2"
click at [142, 177] on select "Select Template [SMS] [DATE] - [DATE] Payment Links [Email] [DATE]-[DATE] Healt…" at bounding box center [378, 189] width 472 height 24
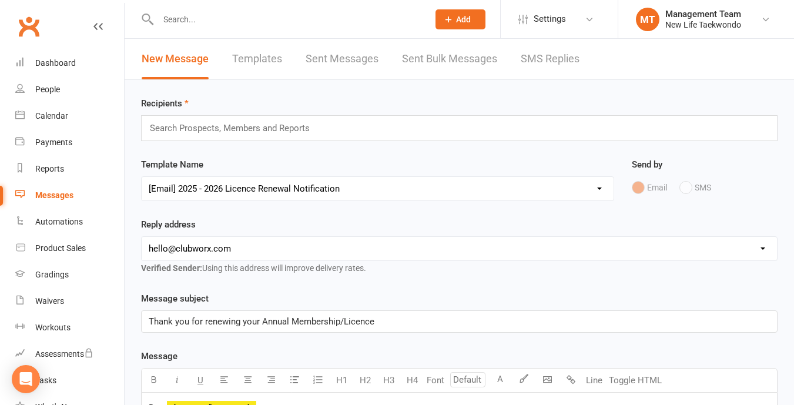
click at [232, 247] on select "[EMAIL_ADDRESS][DOMAIN_NAME] [EMAIL_ADDRESS][DOMAIN_NAME] [EMAIL_ADDRESS][DOMAI…" at bounding box center [460, 249] width 636 height 24
select select "1"
click at [142, 237] on select "[EMAIL_ADDRESS][DOMAIN_NAME] [EMAIL_ADDRESS][DOMAIN_NAME] [EMAIL_ADDRESS][DOMAI…" at bounding box center [460, 249] width 636 height 24
click at [219, 126] on input "text" at bounding box center [235, 128] width 172 height 15
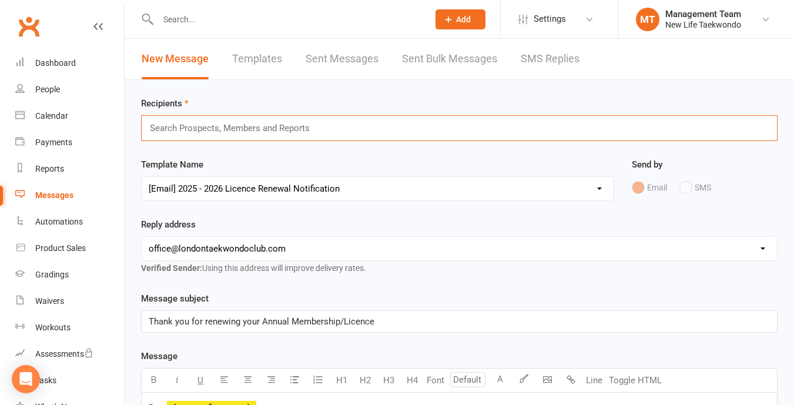
click at [219, 126] on input "text" at bounding box center [235, 128] width 172 height 15
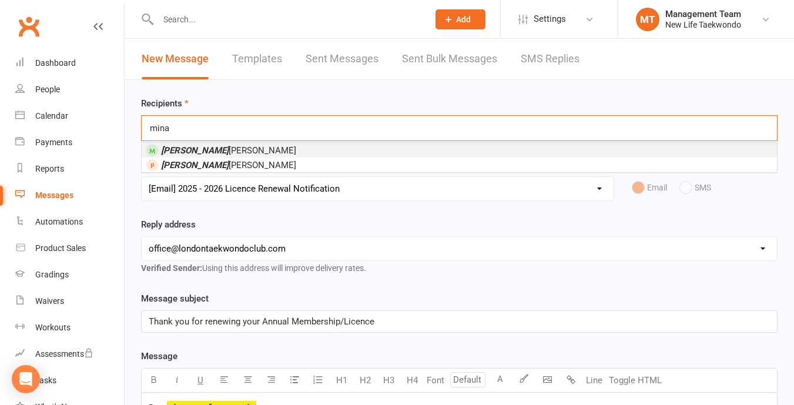
type input "mina"
click at [212, 147] on li "[PERSON_NAME]" at bounding box center [460, 150] width 636 height 15
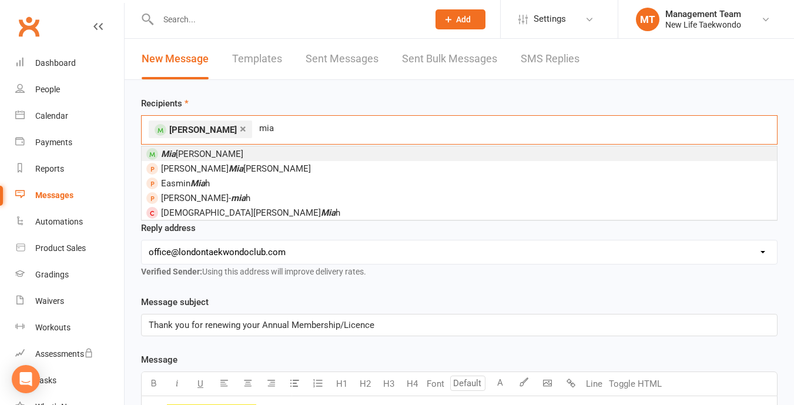
type input "mia"
click at [211, 151] on li "[PERSON_NAME]" at bounding box center [460, 153] width 636 height 15
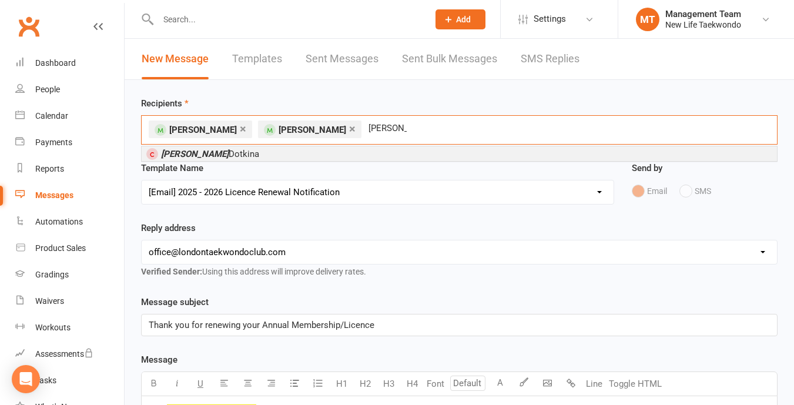
type input "[PERSON_NAME]"
click at [211, 151] on span "[PERSON_NAME]" at bounding box center [210, 154] width 98 height 11
type input "ulysse"
click at [211, 151] on span "[PERSON_NAME]" at bounding box center [189, 154] width 56 height 11
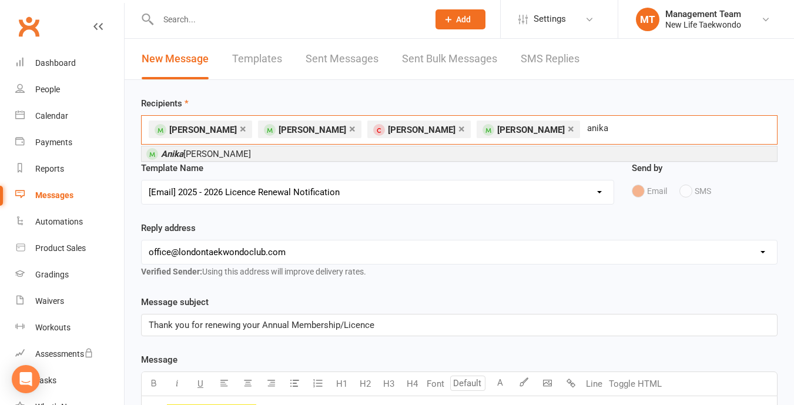
type input "anika"
click at [211, 151] on li "[PERSON_NAME]" at bounding box center [460, 153] width 636 height 15
type input "ermo"
click at [396, 152] on li "[PERSON_NAME] Repin" at bounding box center [460, 153] width 636 height 15
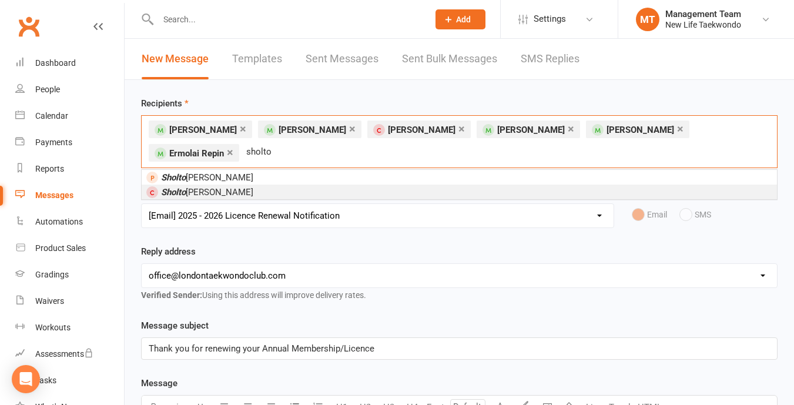
type input "sholto"
click at [376, 185] on li "[PERSON_NAME]" at bounding box center [460, 192] width 636 height 15
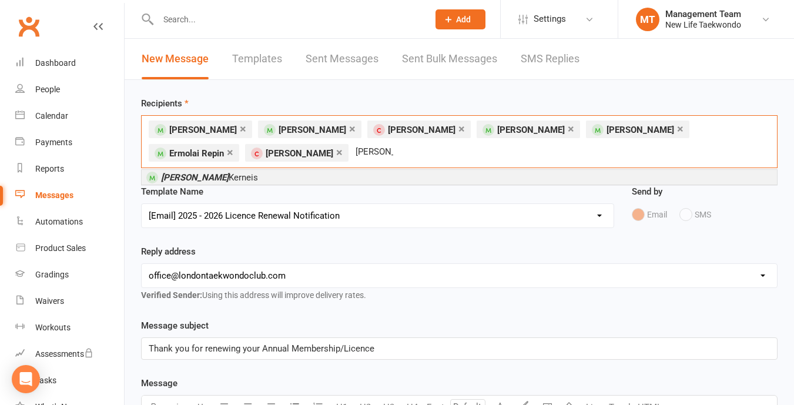
type input "[PERSON_NAME]"
click at [294, 177] on li "[PERSON_NAME]" at bounding box center [460, 177] width 636 height 15
type input "[PERSON_NAME]"
click at [294, 177] on li "[PERSON_NAME]" at bounding box center [460, 177] width 636 height 15
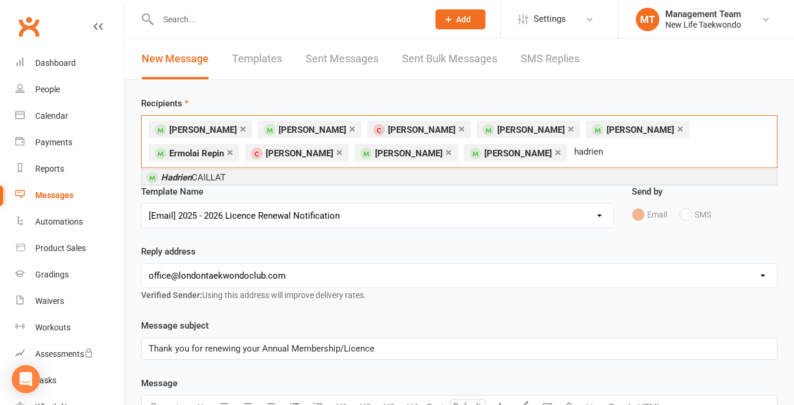
type input "hadrien"
click at [294, 177] on li "[PERSON_NAME]" at bounding box center [460, 177] width 636 height 15
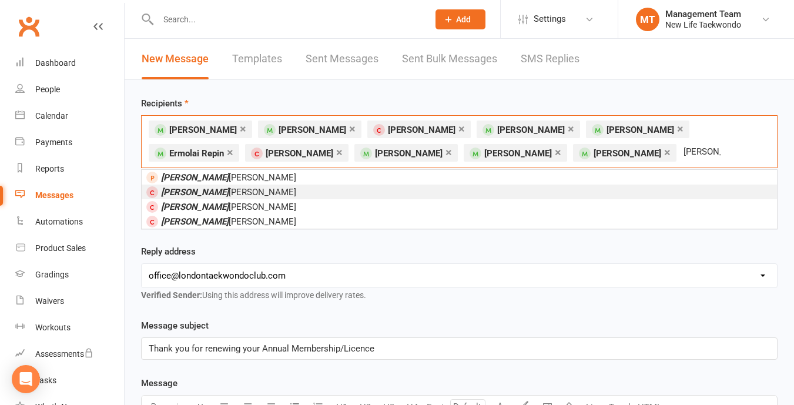
type input "[PERSON_NAME]"
click at [222, 190] on li "[PERSON_NAME]" at bounding box center [460, 192] width 636 height 15
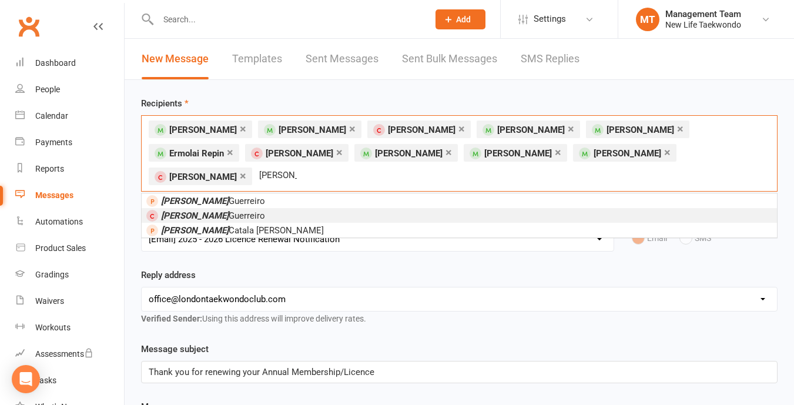
type input "[PERSON_NAME]"
click at [222, 208] on li "[PERSON_NAME]" at bounding box center [460, 215] width 636 height 15
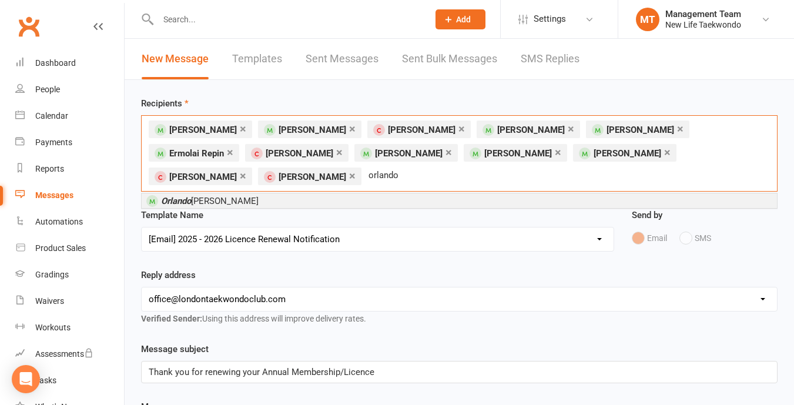
type input "orlando"
click at [223, 196] on span "[PERSON_NAME]" at bounding box center [210, 201] width 98 height 11
type input "ayaan"
click at [223, 201] on em "Ayaan" at bounding box center [234, 201] width 25 height 11
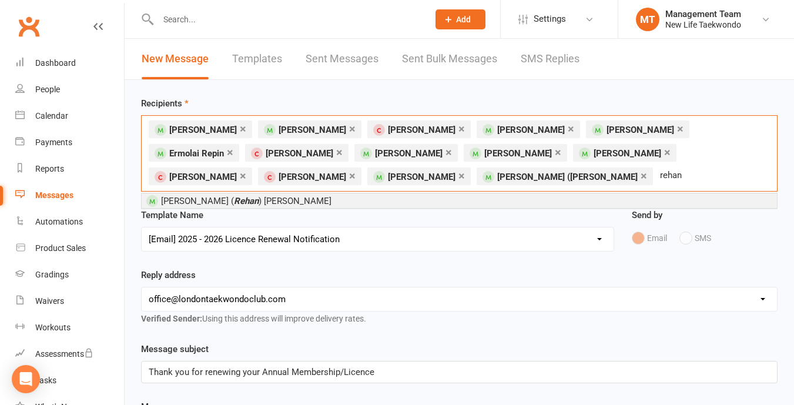
type input "rehan"
click at [223, 201] on span "[PERSON_NAME] ( [PERSON_NAME]" at bounding box center [246, 201] width 171 height 11
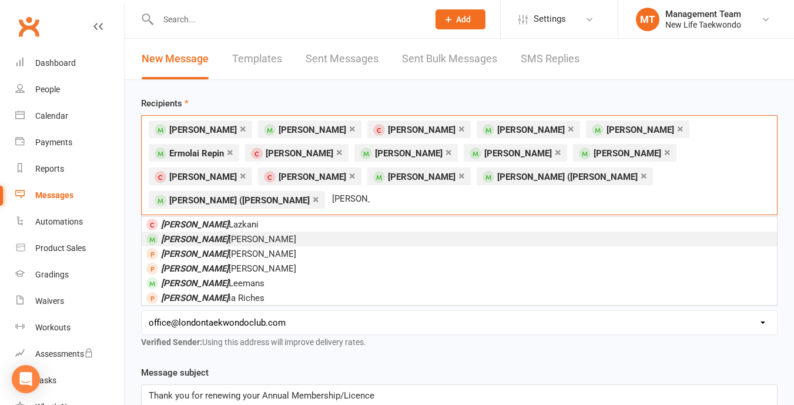
type input "[PERSON_NAME]"
click at [205, 234] on span "[PERSON_NAME]" at bounding box center [228, 239] width 135 height 11
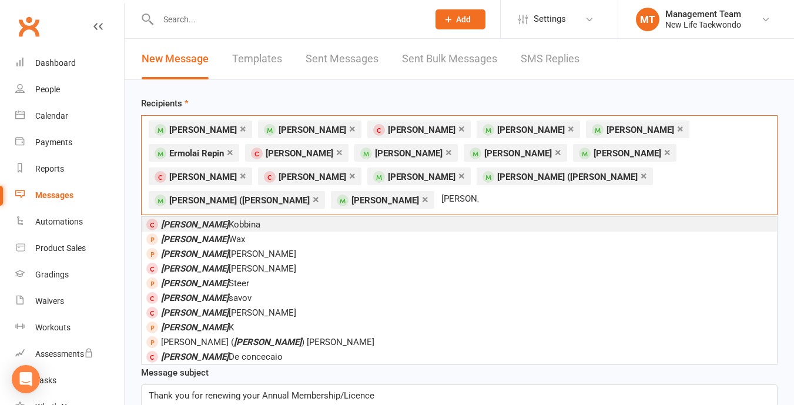
type input "[PERSON_NAME]"
click at [207, 219] on span "[PERSON_NAME]" at bounding box center [210, 224] width 99 height 11
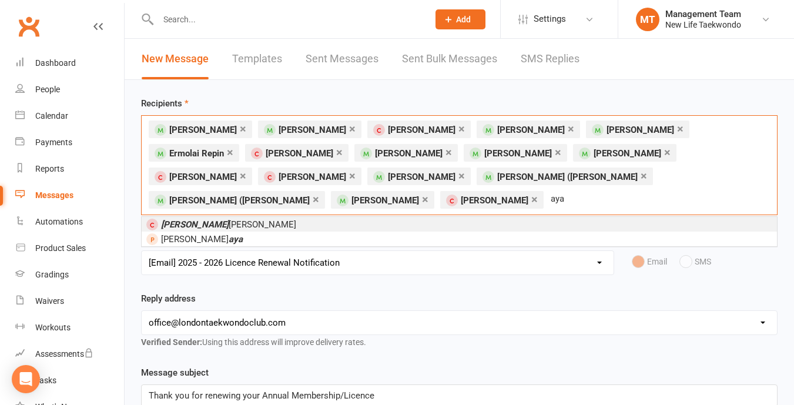
type input "aya"
click at [206, 221] on span "[PERSON_NAME]" at bounding box center [228, 224] width 135 height 11
type input "[PERSON_NAME]"
click at [205, 224] on li "[PERSON_NAME]" at bounding box center [460, 224] width 636 height 15
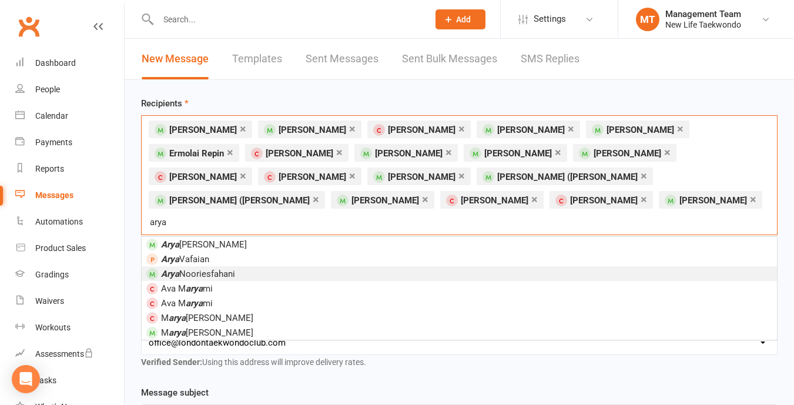
type input "arya"
click at [203, 269] on span "Arya Nooriesfahani" at bounding box center [198, 274] width 74 height 11
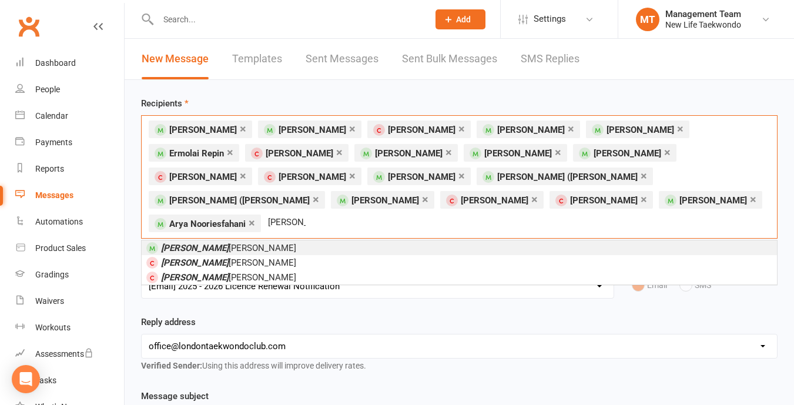
type input "[PERSON_NAME]"
click at [206, 243] on span "[PERSON_NAME]" at bounding box center [228, 248] width 135 height 11
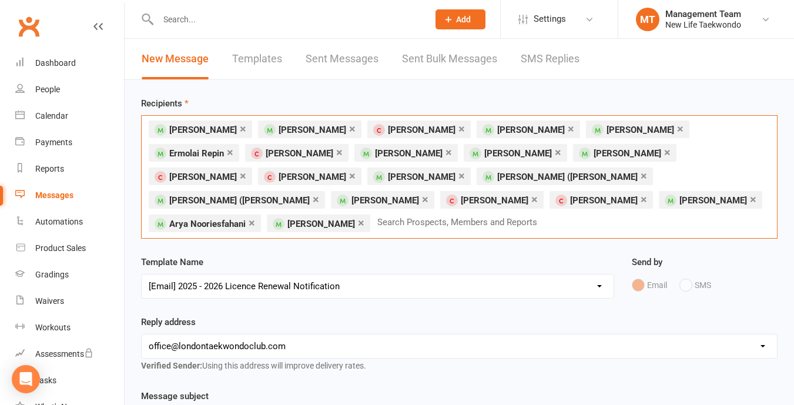
click at [705, 200] on div "× [PERSON_NAME] × [PERSON_NAME] × [PERSON_NAME] × [PERSON_NAME] × [PERSON_NAME]…" at bounding box center [459, 176] width 637 height 123
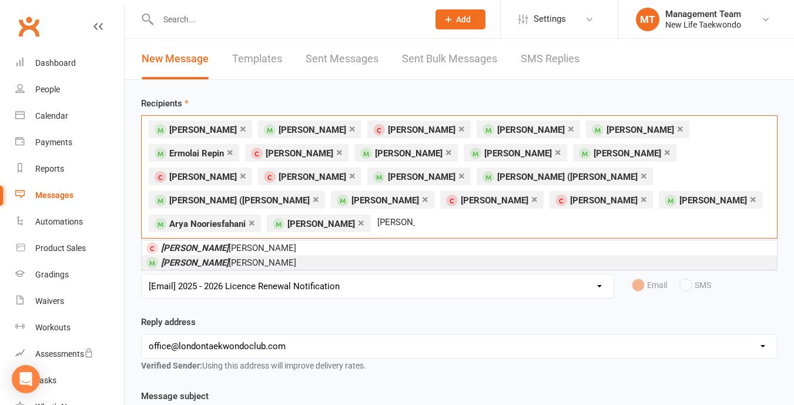
type input "[PERSON_NAME]"
click at [244, 255] on li "[PERSON_NAME]" at bounding box center [460, 262] width 636 height 15
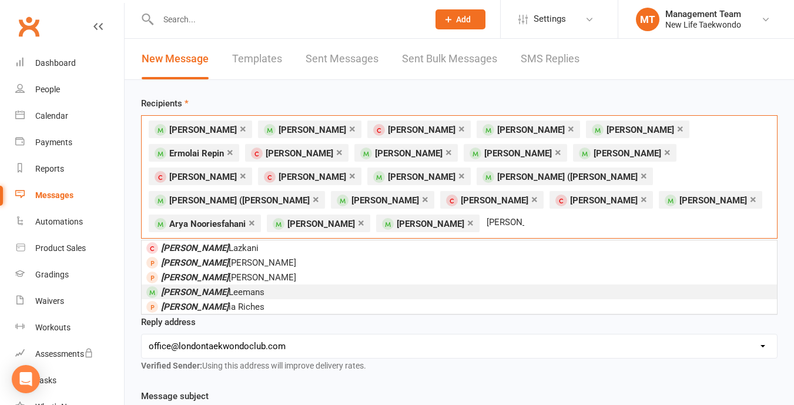
type input "[PERSON_NAME]"
click at [205, 287] on span "[PERSON_NAME]" at bounding box center [212, 292] width 103 height 11
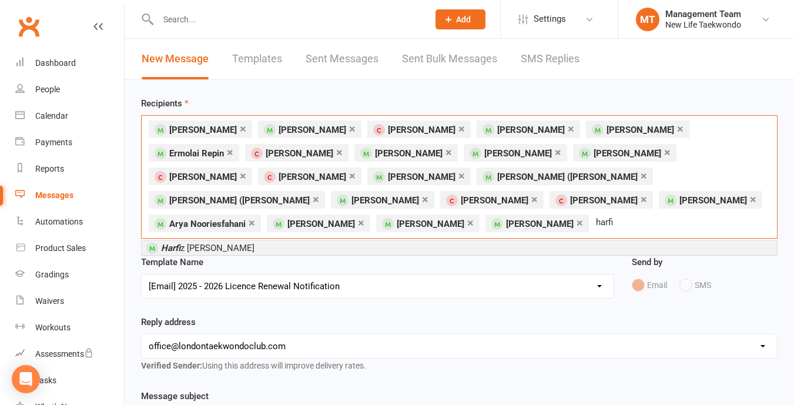
type input "harfi"
click at [205, 251] on span "Harfi z [PERSON_NAME]" at bounding box center [207, 248] width 93 height 11
type input "aliya"
click at [203, 251] on span "[PERSON_NAME]" at bounding box center [182, 248] width 42 height 11
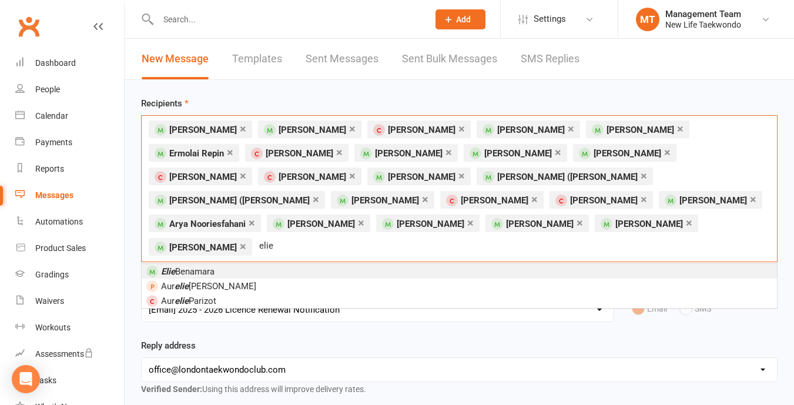
type input "elie"
click at [205, 266] on span "[PERSON_NAME]" at bounding box center [188, 271] width 54 height 11
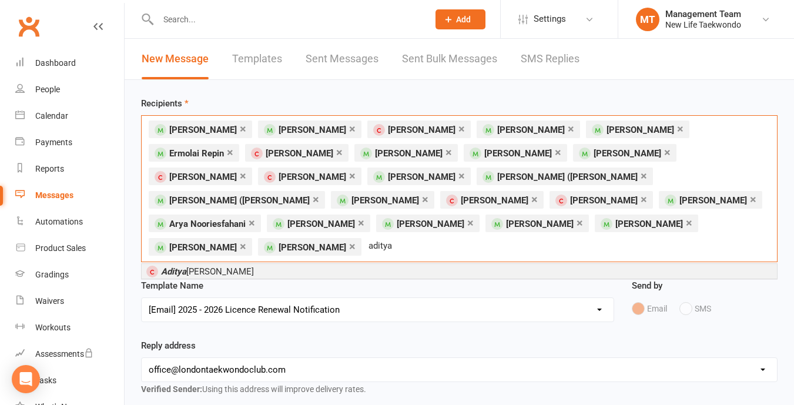
type input "aditya"
click at [205, 266] on span "[PERSON_NAME]" at bounding box center [207, 271] width 93 height 11
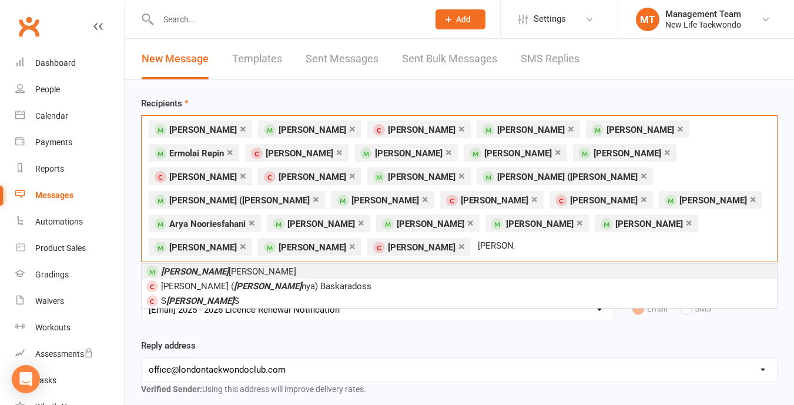
type input "[PERSON_NAME]"
click at [205, 266] on span "[PERSON_NAME] [PERSON_NAME]" at bounding box center [228, 271] width 135 height 11
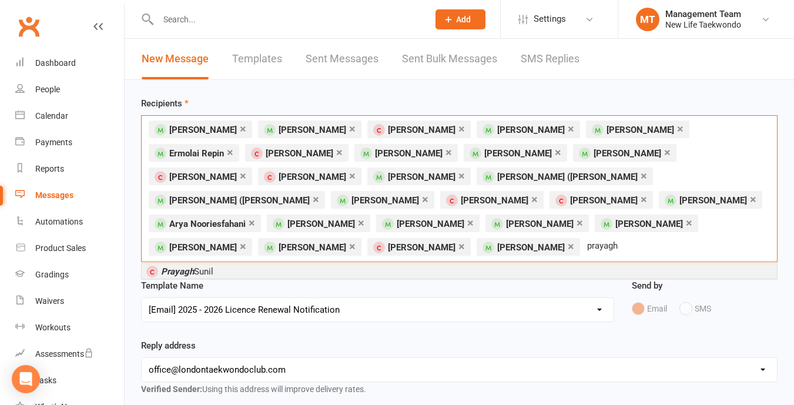
type input "prayagh"
click at [202, 266] on span "Prayagh Sunil" at bounding box center [187, 271] width 52 height 11
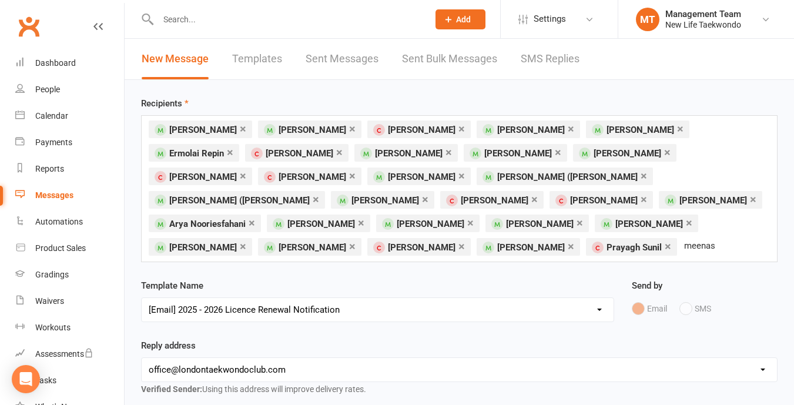
click at [285, 248] on div "× [PERSON_NAME] × [PERSON_NAME] × [PERSON_NAME] × [PERSON_NAME] × [PERSON_NAME]…" at bounding box center [459, 188] width 637 height 147
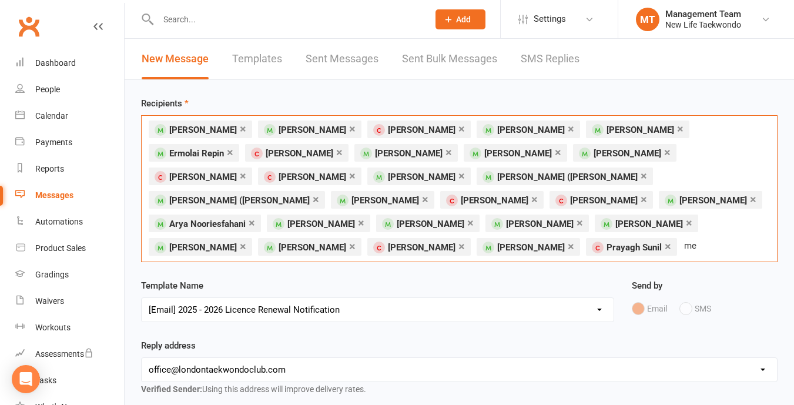
type input "m"
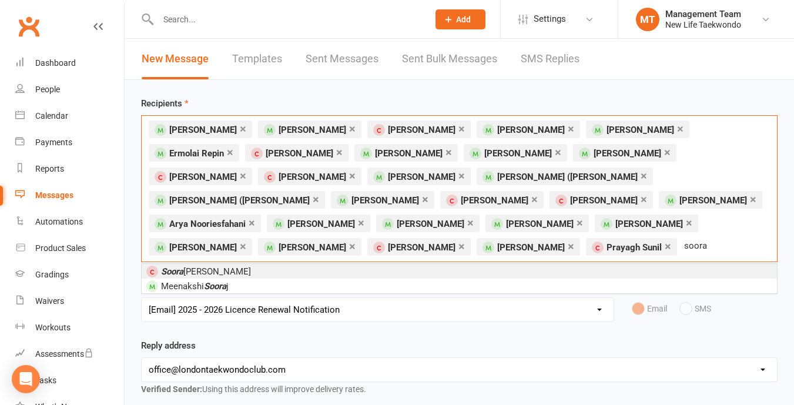
click at [285, 248] on div "× [PERSON_NAME] × [PERSON_NAME] × [PERSON_NAME] × [PERSON_NAME] × [PERSON_NAME]…" at bounding box center [459, 188] width 637 height 147
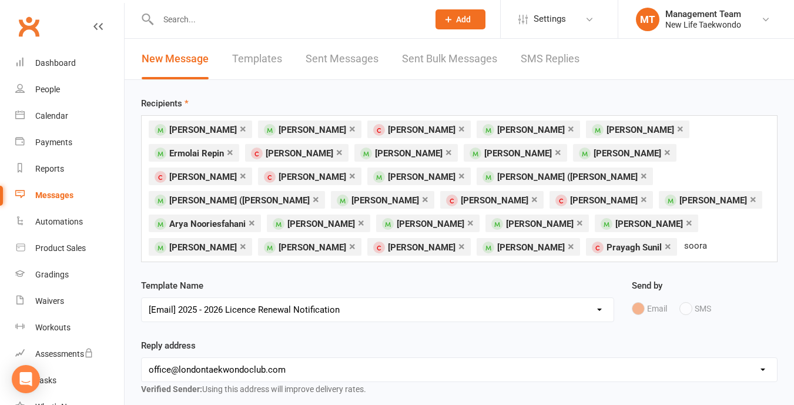
click at [534, 256] on div "× [PERSON_NAME] × [PERSON_NAME] × [PERSON_NAME] × [PERSON_NAME] × [PERSON_NAME]…" at bounding box center [459, 188] width 637 height 147
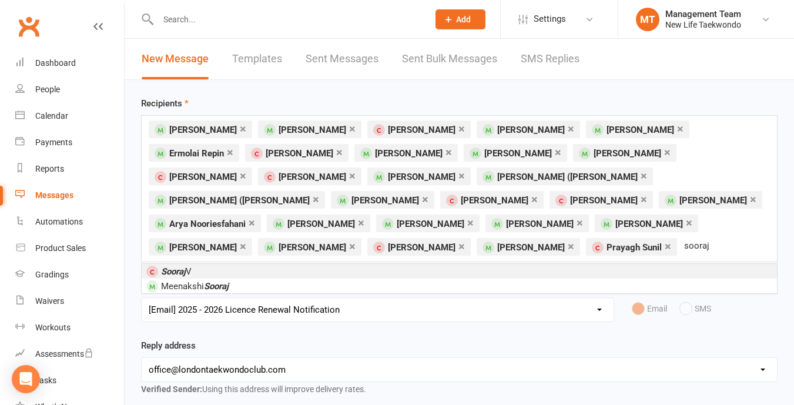
type input "soora"
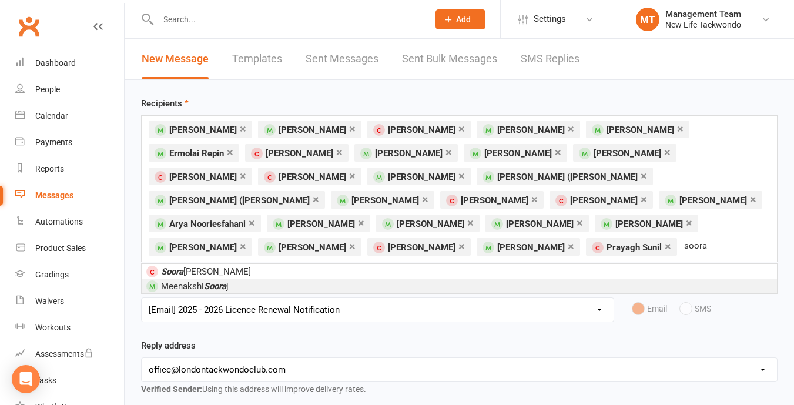
click at [219, 287] on em "Soora" at bounding box center [215, 286] width 22 height 11
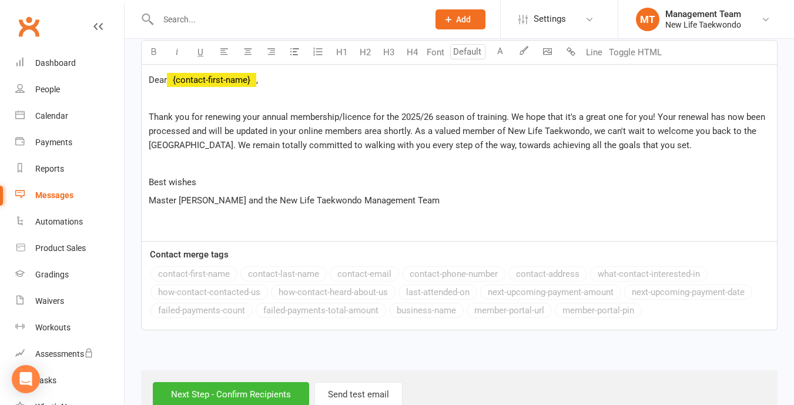
scroll to position [475, 0]
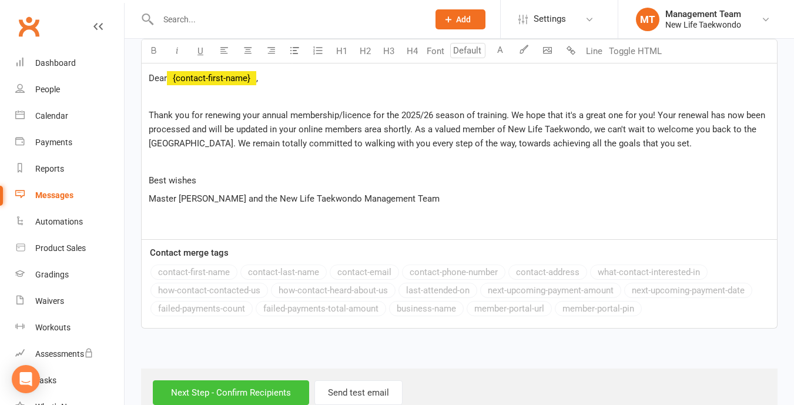
click at [238, 380] on input "Next Step - Confirm Recipients" at bounding box center [231, 392] width 156 height 25
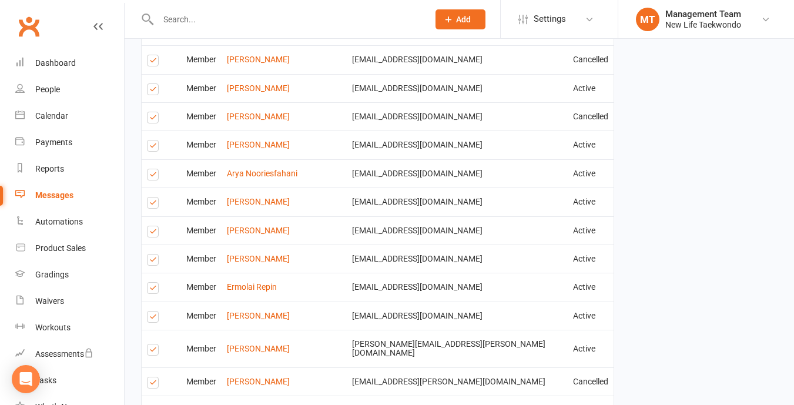
scroll to position [1026, 0]
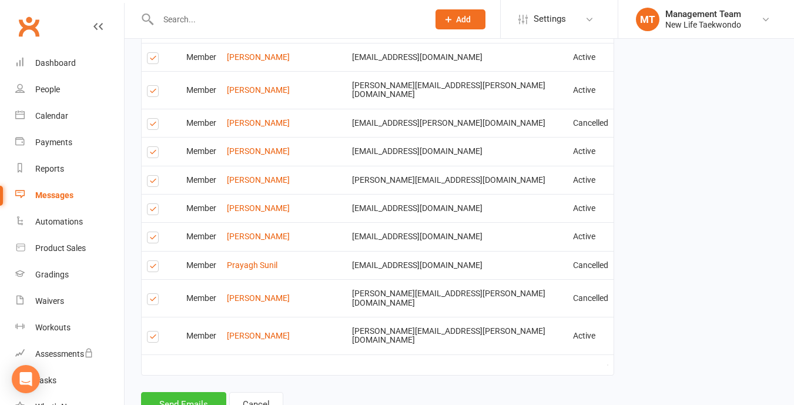
click at [206, 392] on button "Send Emails" at bounding box center [183, 404] width 85 height 25
